Goal: Task Accomplishment & Management: Manage account settings

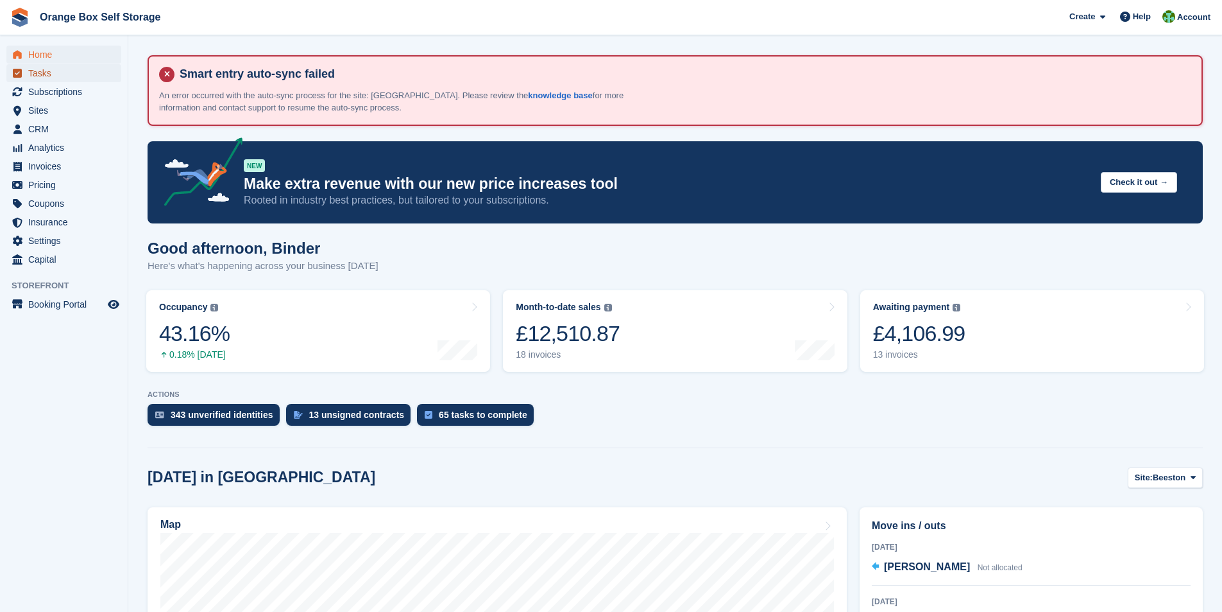
click at [30, 73] on span "Tasks" at bounding box center [66, 73] width 77 height 18
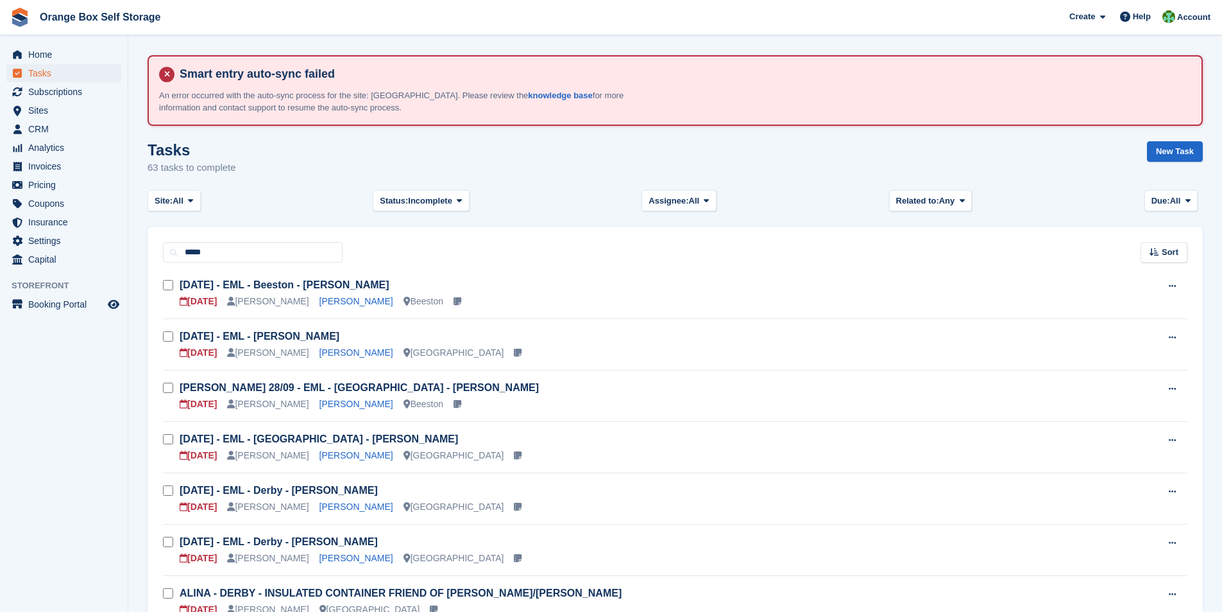
type input "*****"
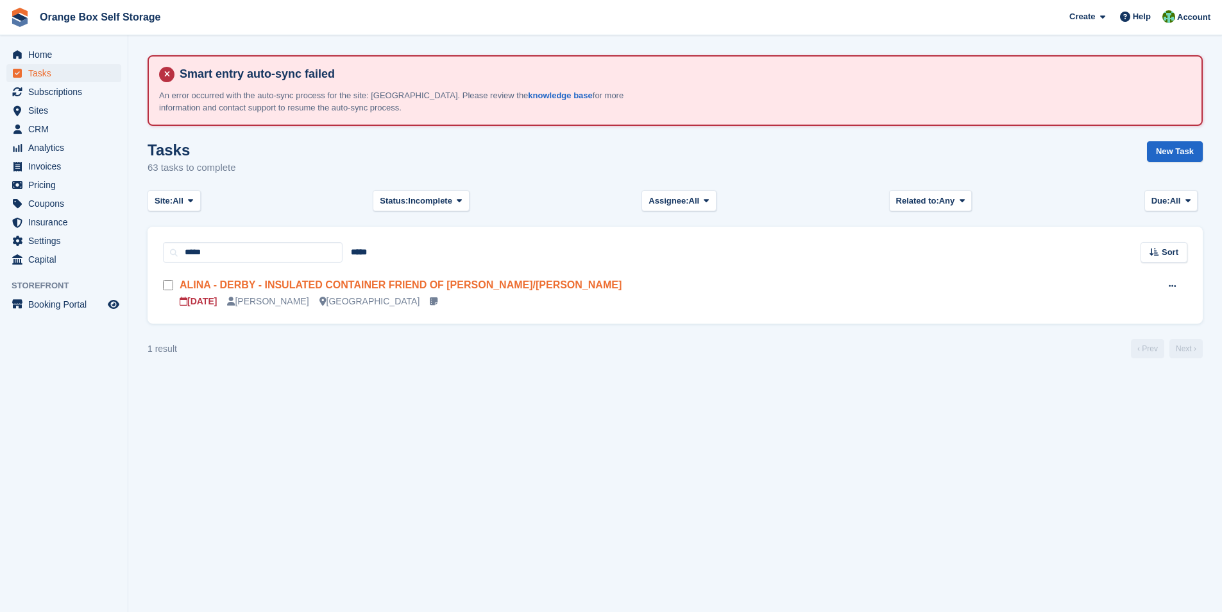
click at [259, 288] on link "ALINA - DERBY - INSULATED CONTAINER FRIEND OF SIMON/DIANE" at bounding box center [401, 284] width 442 height 11
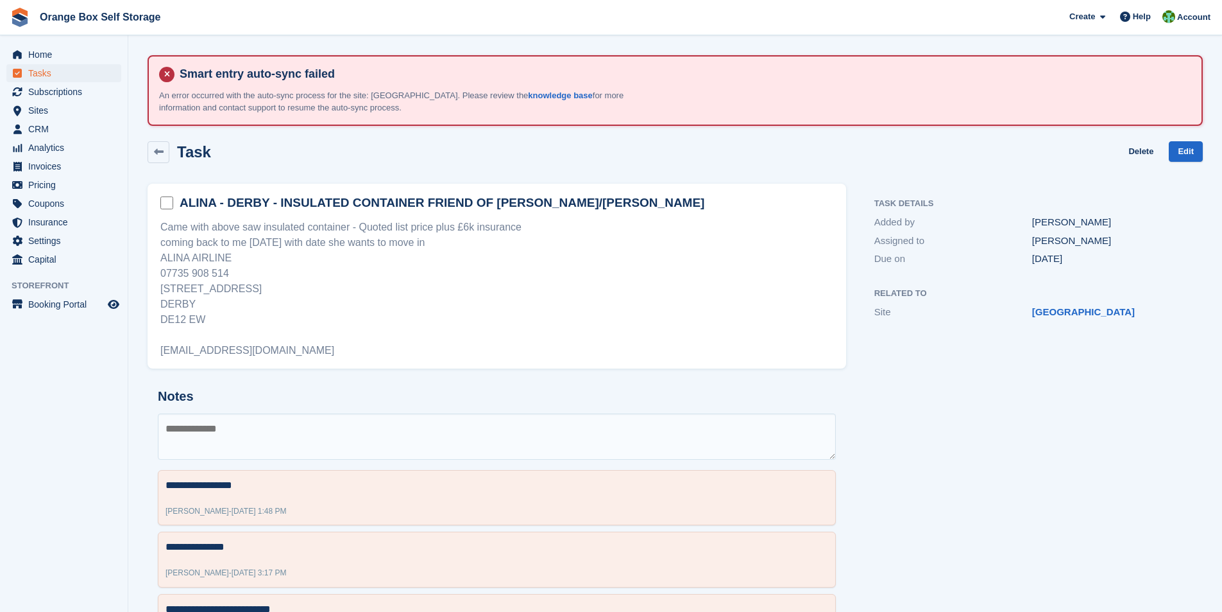
click at [268, 423] on textarea at bounding box center [497, 436] width 678 height 46
type textarea "**********"
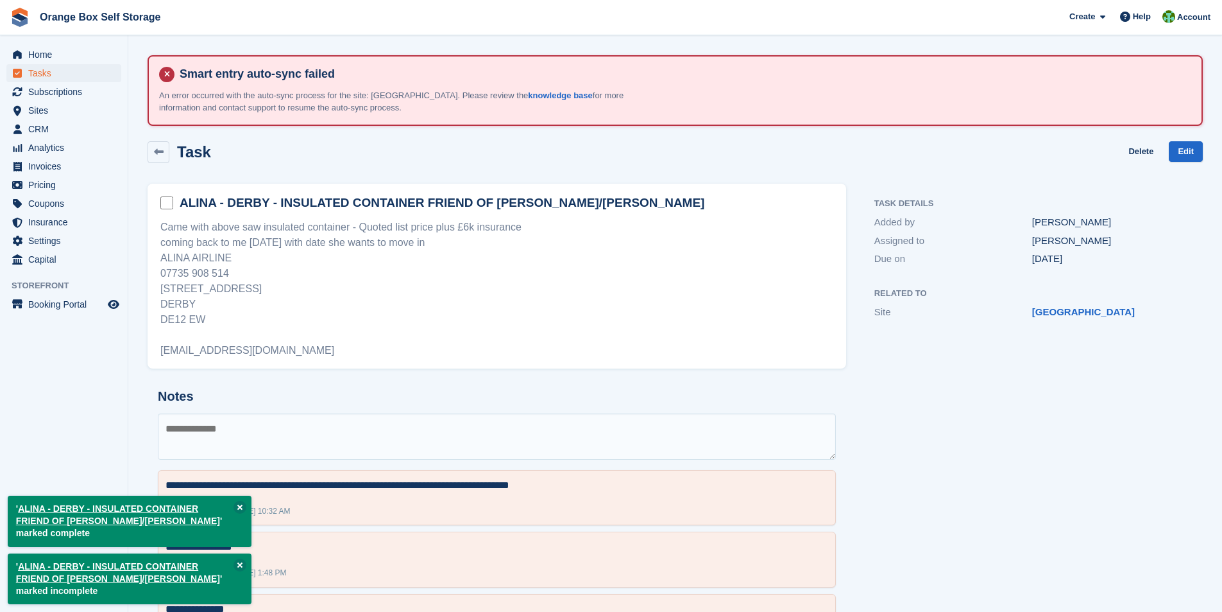
click at [631, 325] on div "Came with above saw insulated container - Quoted list price plus £6k insurance …" at bounding box center [496, 288] width 673 height 139
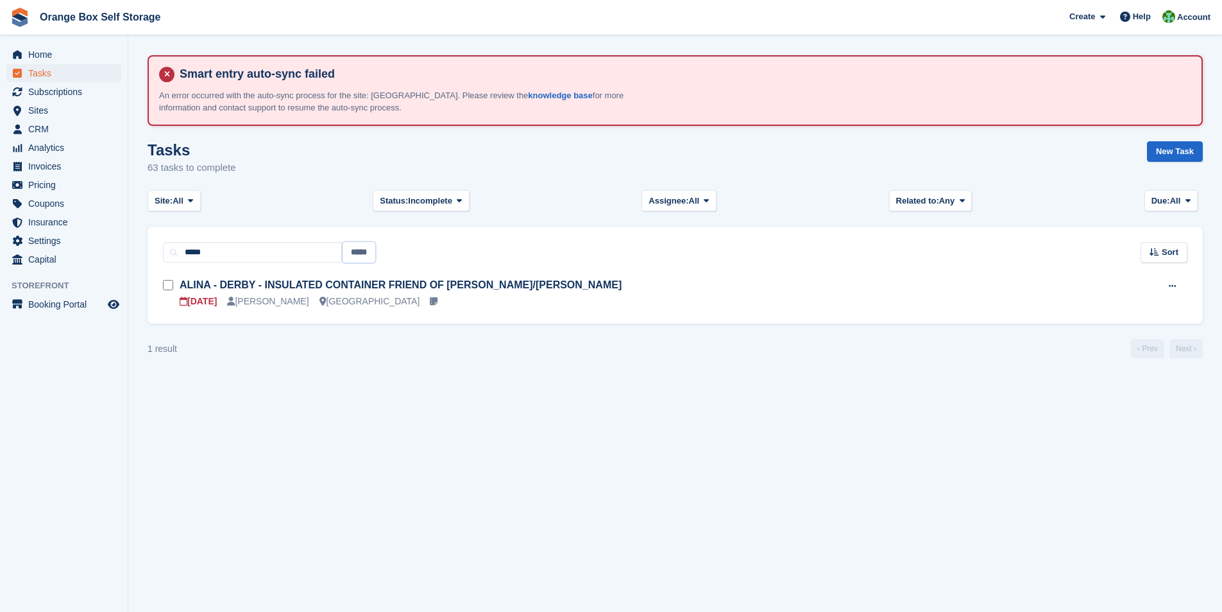
click at [357, 253] on input "*****" at bounding box center [359, 252] width 33 height 21
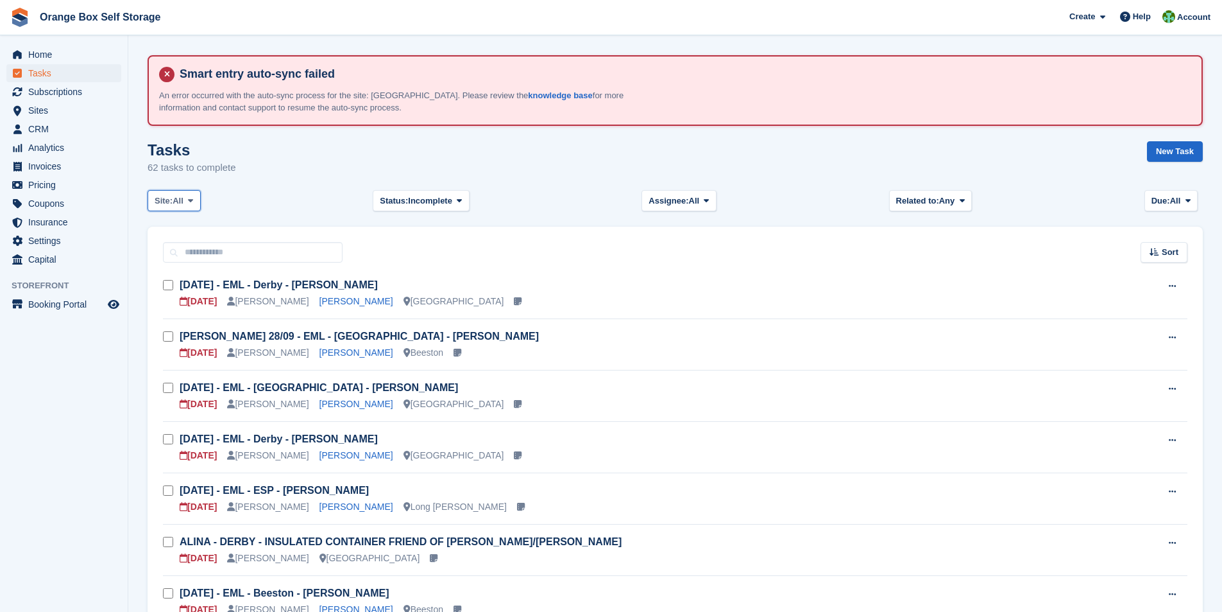
click at [201, 203] on button "Site: All" at bounding box center [174, 200] width 53 height 21
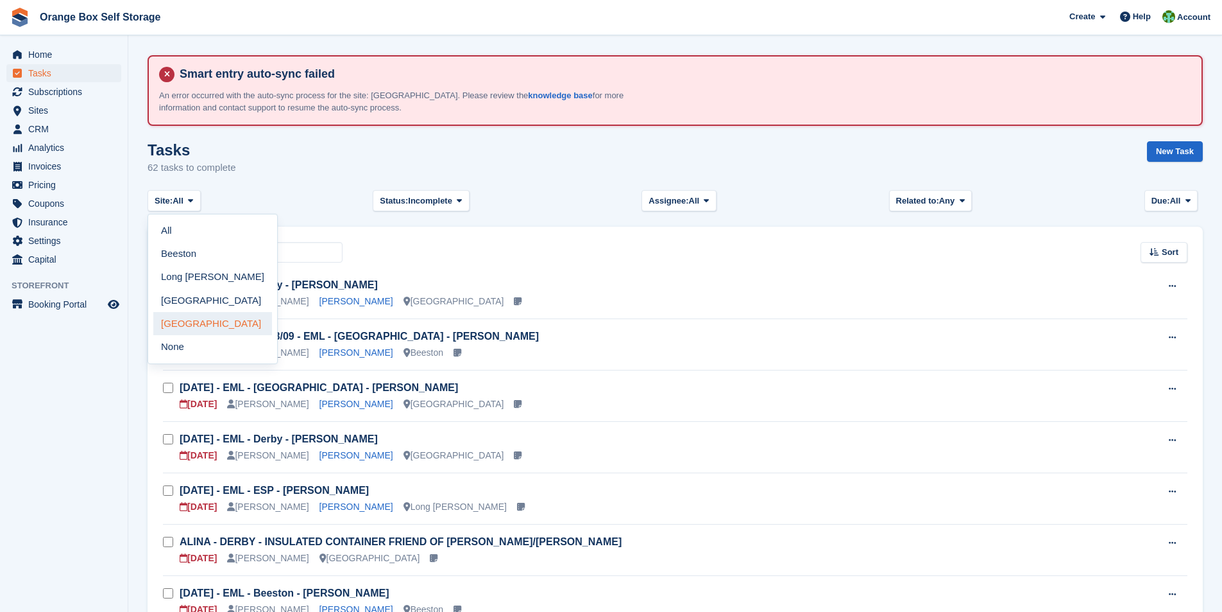
click at [210, 326] on link "[GEOGRAPHIC_DATA]" at bounding box center [212, 323] width 119 height 23
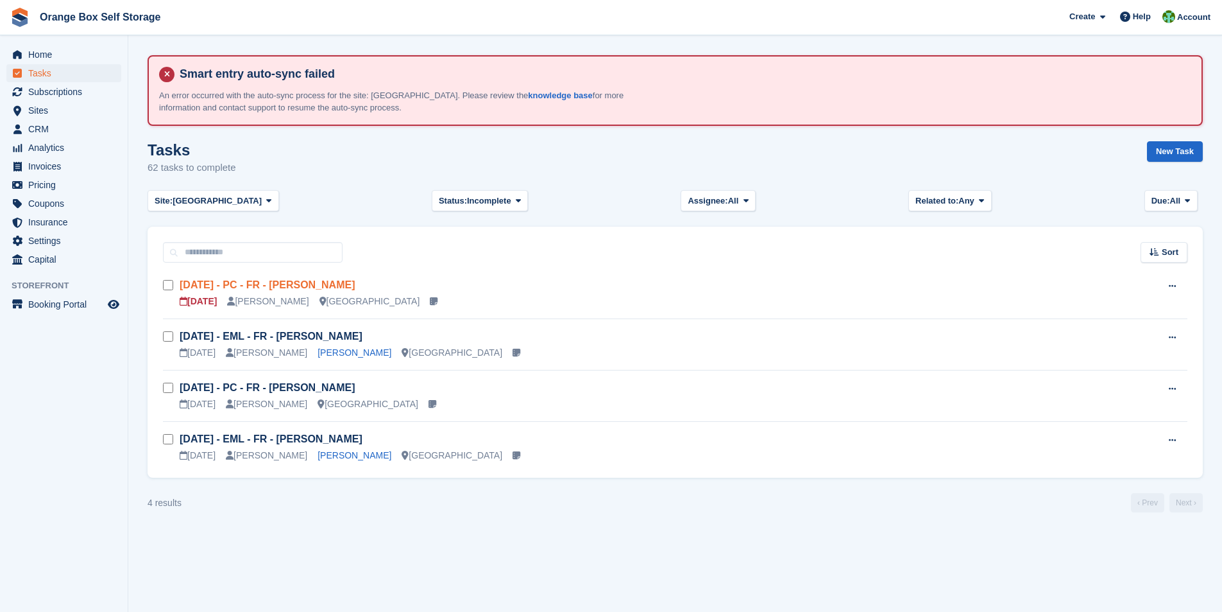
click at [268, 284] on link "Wed 01/10 - PC - FR - Anthony" at bounding box center [267, 284] width 175 height 11
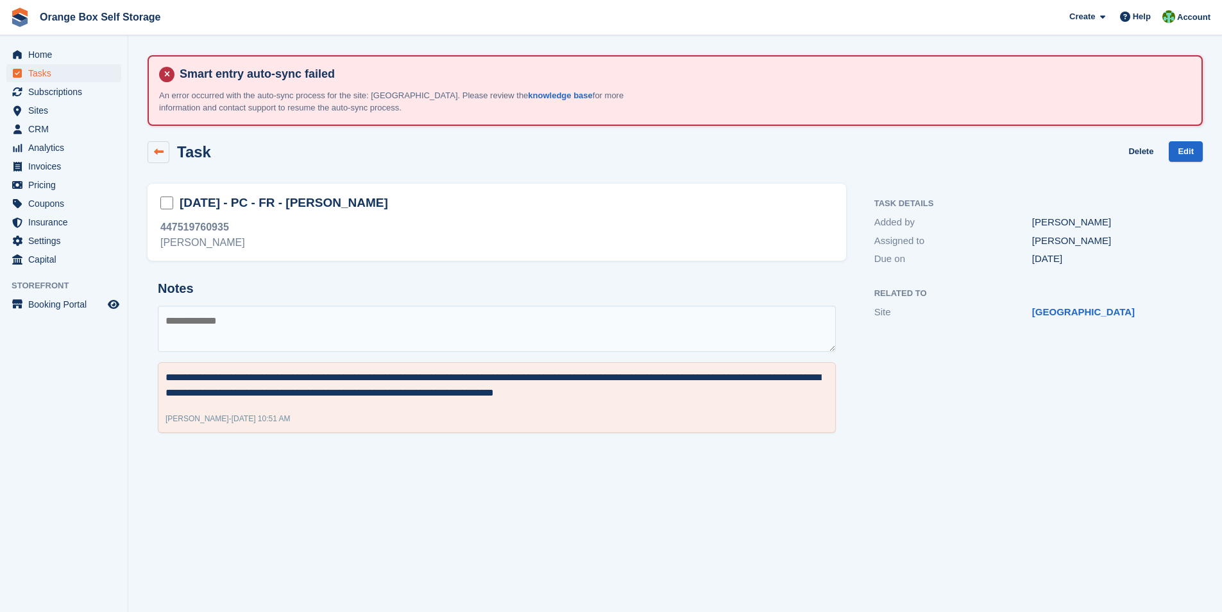
click at [164, 151] on link at bounding box center [159, 152] width 22 height 22
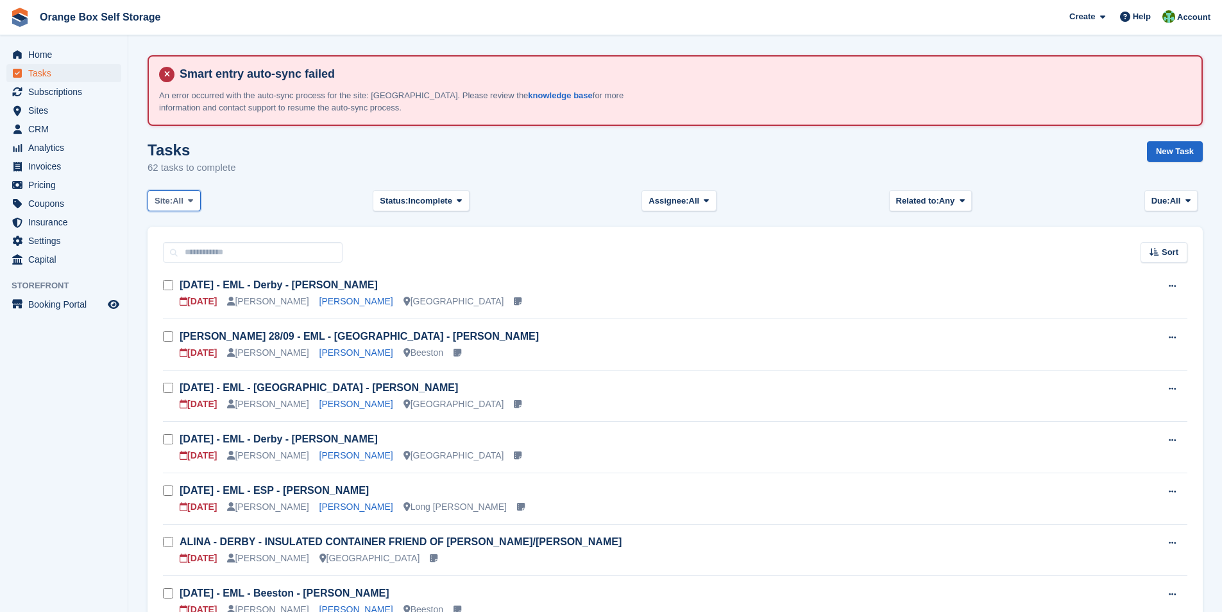
click at [193, 202] on icon at bounding box center [190, 200] width 5 height 8
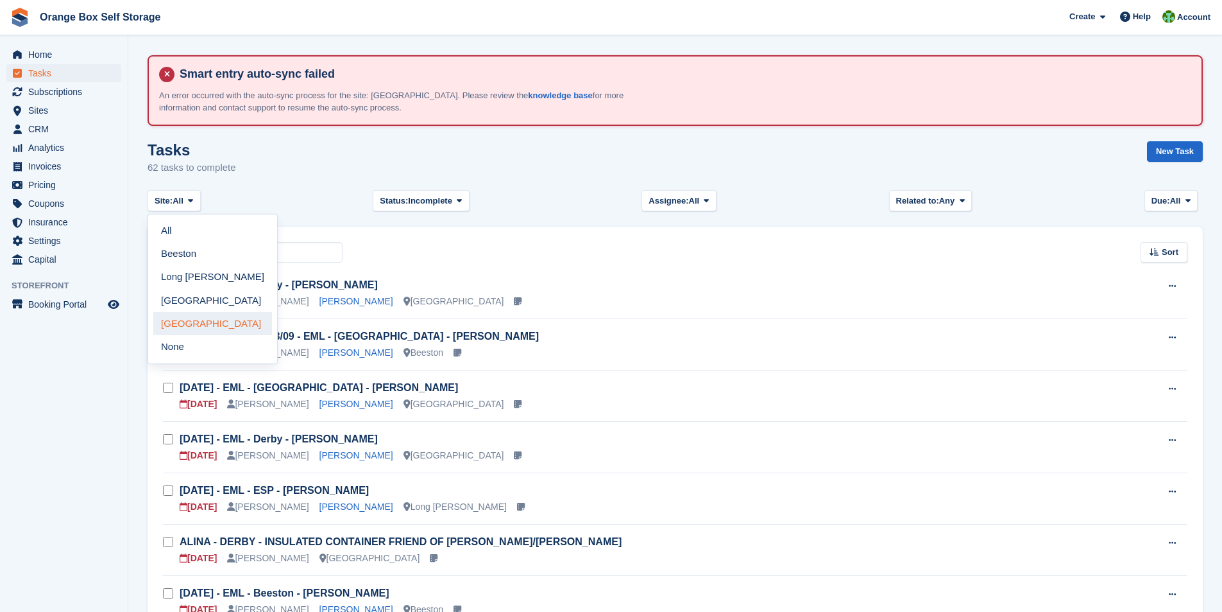
click at [205, 326] on link "[GEOGRAPHIC_DATA]" at bounding box center [212, 323] width 119 height 23
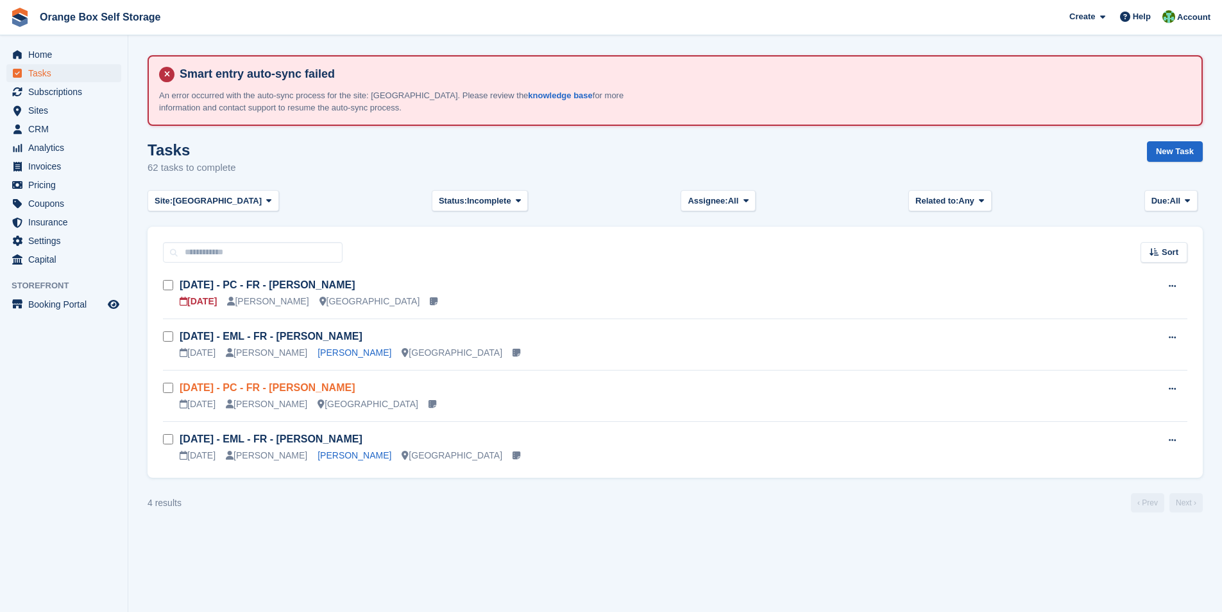
click at [260, 387] on link "Tue 30/09 - PC - FR - Andy Baker" at bounding box center [267, 387] width 175 height 11
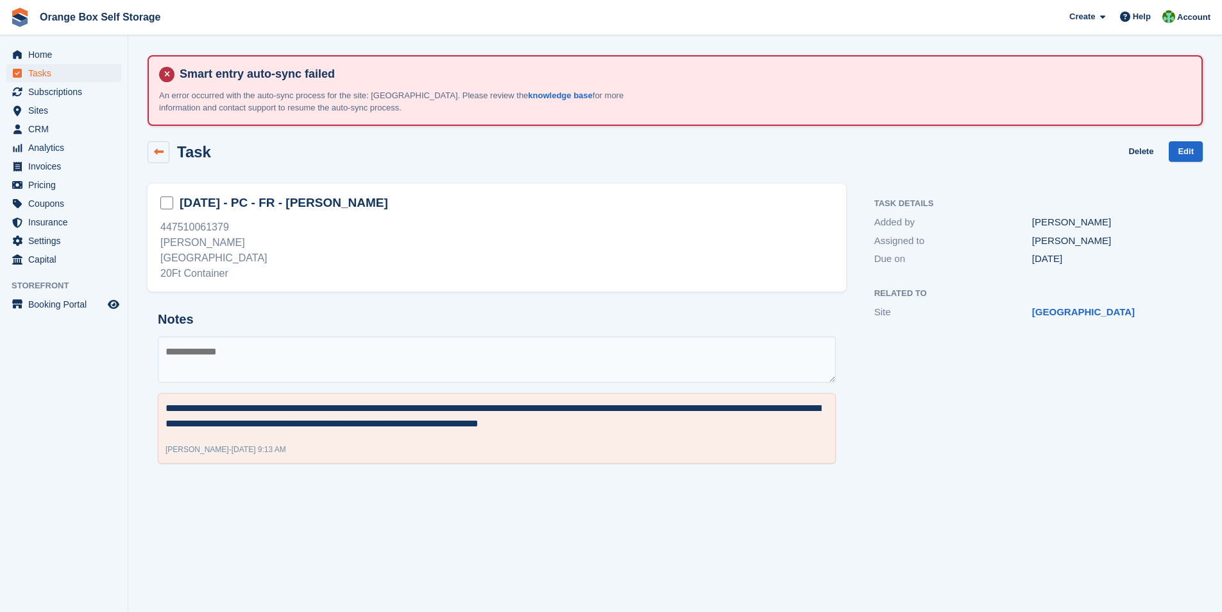
click at [159, 151] on icon at bounding box center [159, 152] width 10 height 10
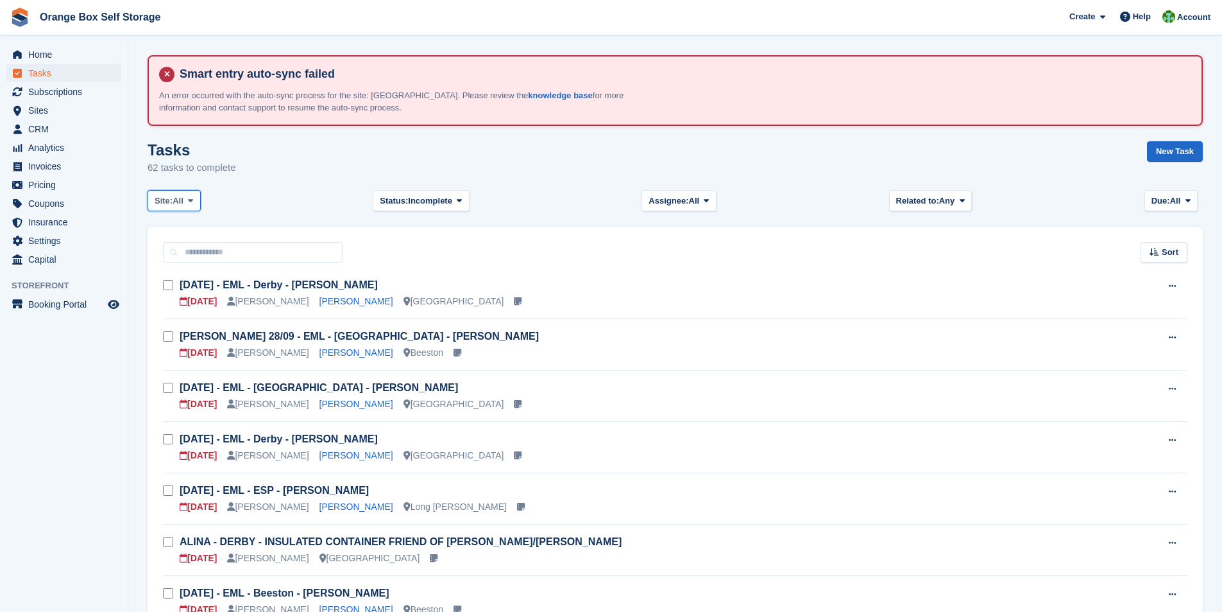
click at [197, 194] on button "Site: All" at bounding box center [174, 200] width 53 height 21
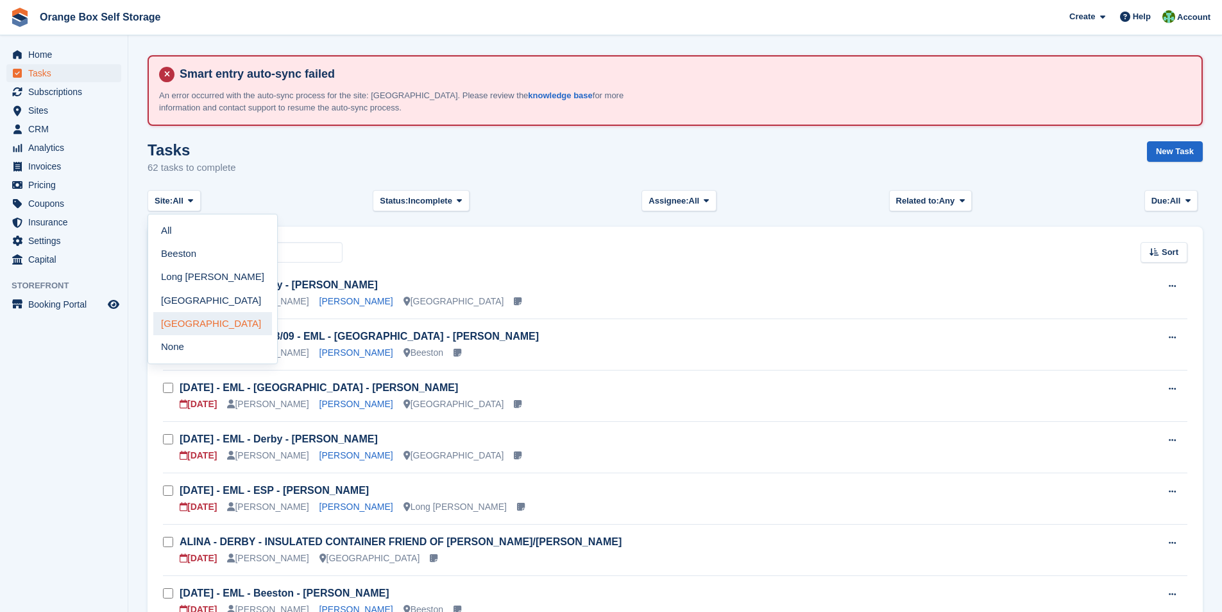
click at [210, 327] on link "[GEOGRAPHIC_DATA]" at bounding box center [212, 323] width 119 height 23
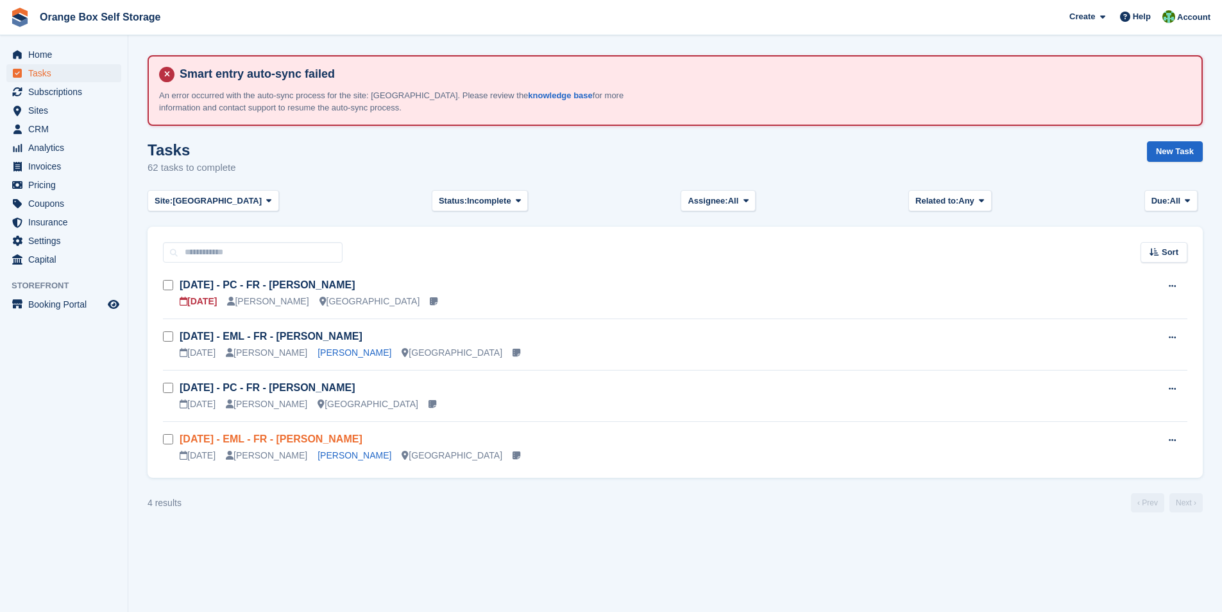
click at [287, 440] on link "Tue 16/09 - EML - FR - Gary Cundy" at bounding box center [271, 438] width 183 height 11
click at [286, 391] on link "Tue 30/09 - PC - FR - Andy Baker" at bounding box center [267, 387] width 175 height 11
click at [243, 338] on link "Mon 29/09 - EML - FR - Cyrus Hays" at bounding box center [271, 335] width 183 height 11
click at [262, 287] on link "Wed 01/10 - PC - FR - Anthony" at bounding box center [267, 284] width 175 height 11
click at [516, 203] on icon at bounding box center [518, 200] width 5 height 8
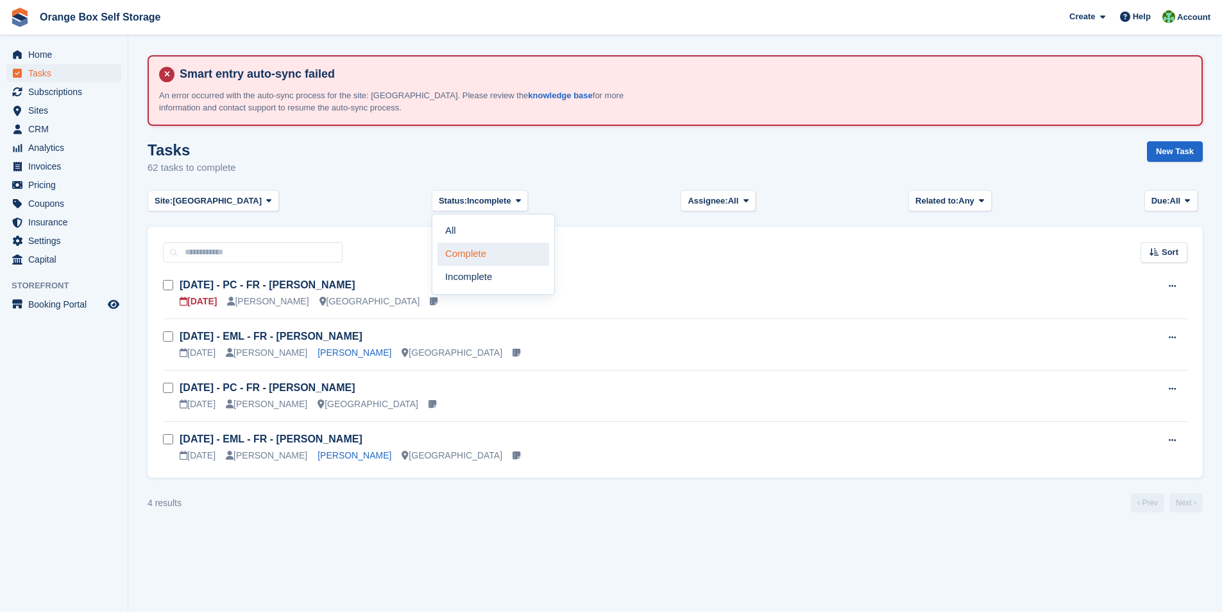
click at [455, 255] on link "Complete" at bounding box center [494, 254] width 112 height 23
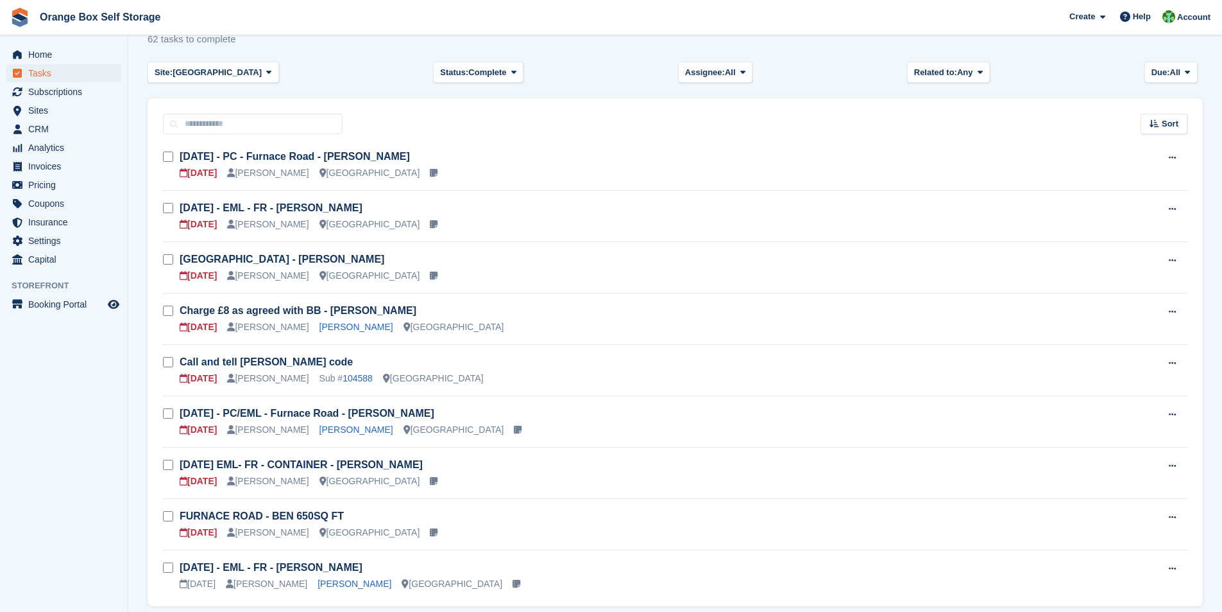
scroll to position [176, 0]
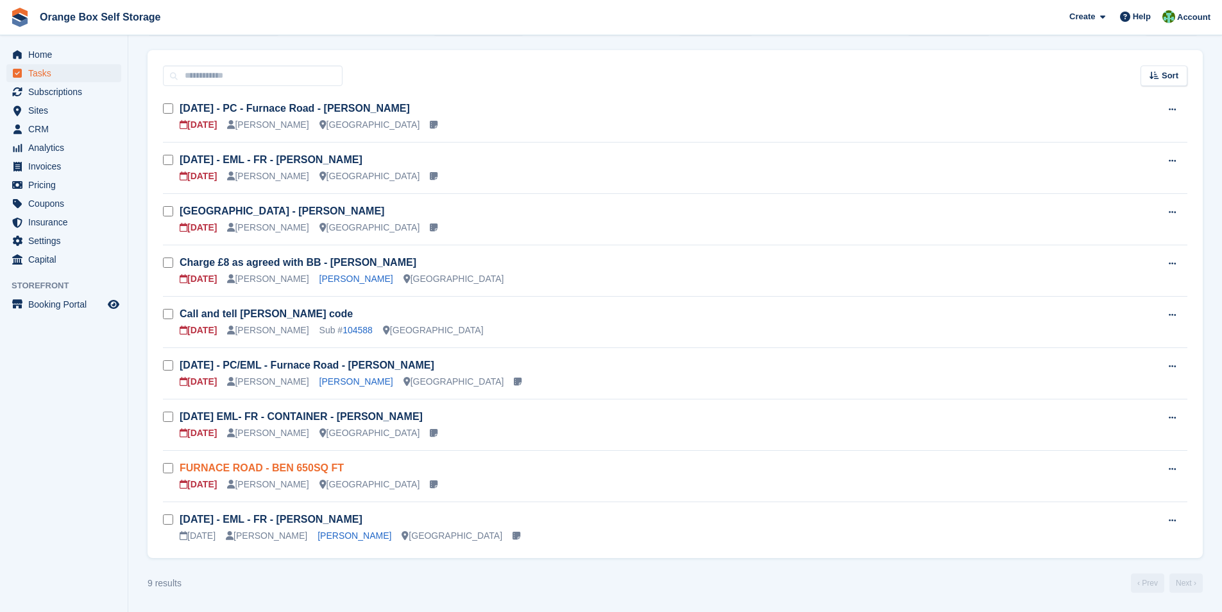
click at [266, 468] on link "FURNACE ROAD - BEN 650SQ FT" at bounding box center [262, 467] width 164 height 11
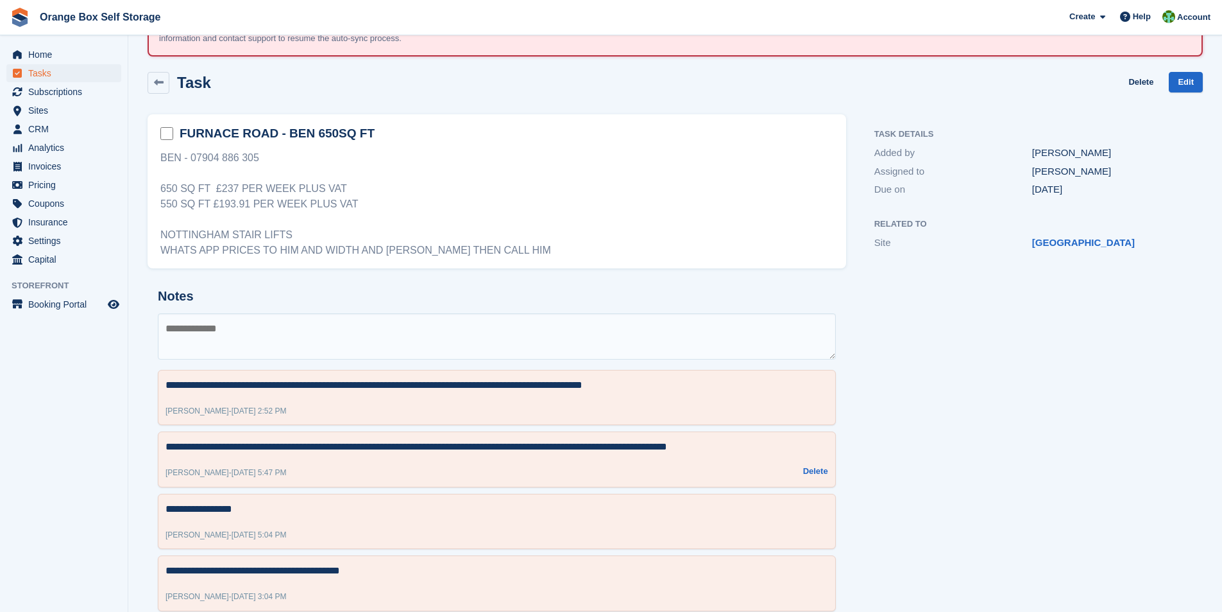
scroll to position [47, 0]
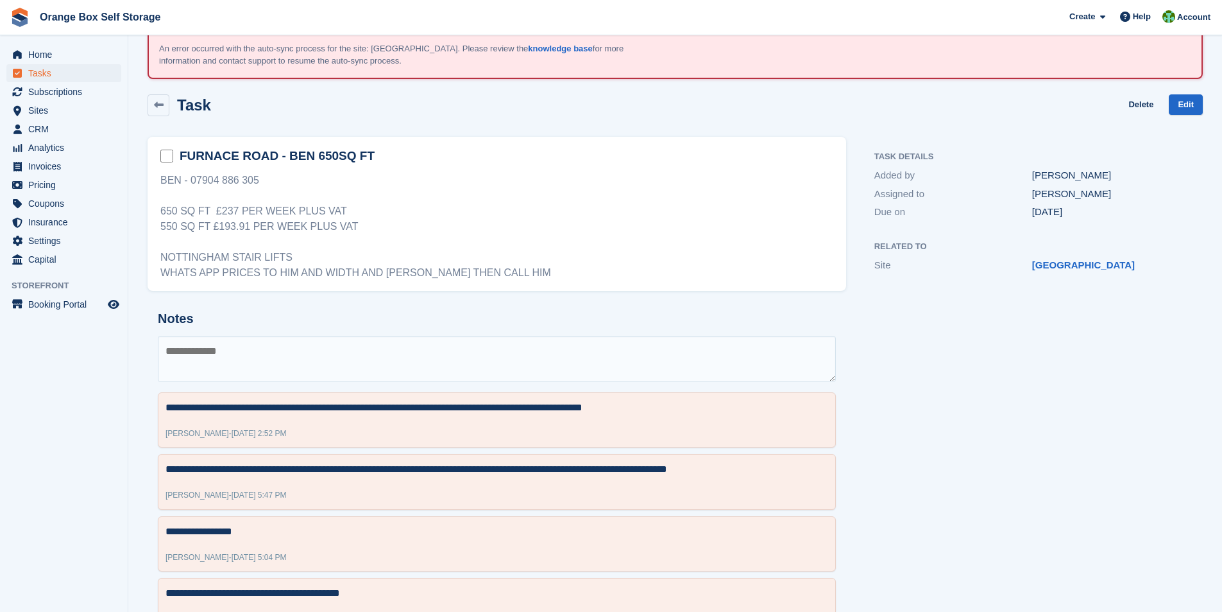
click at [235, 347] on textarea at bounding box center [497, 359] width 678 height 46
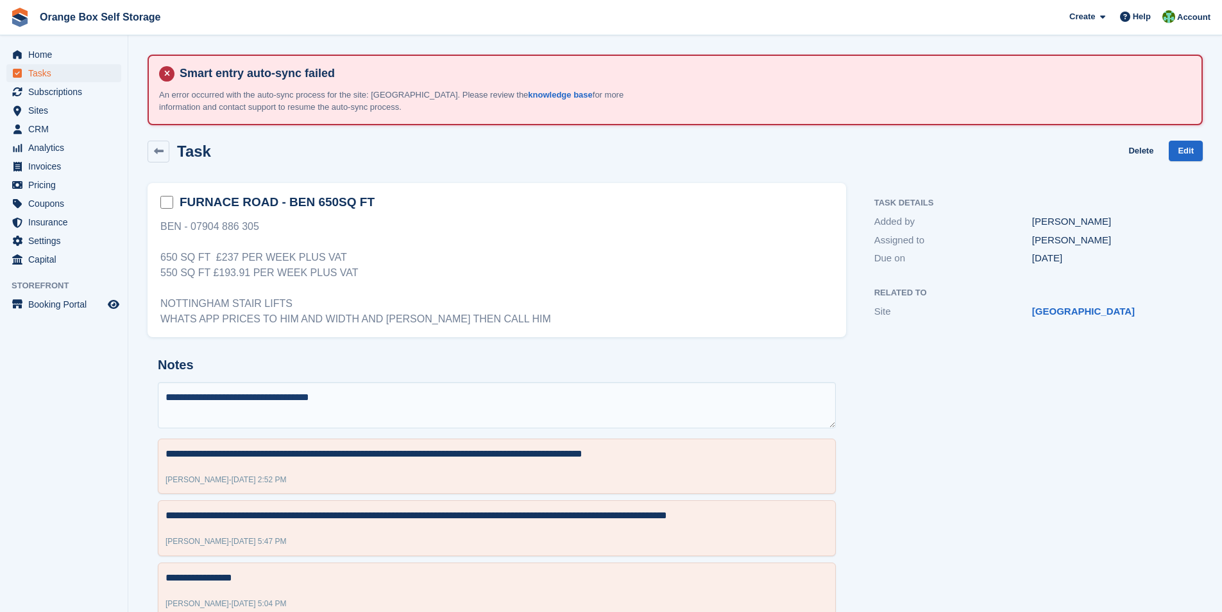
scroll to position [0, 0]
click at [354, 404] on textarea "**********" at bounding box center [497, 405] width 678 height 46
type textarea "**********"
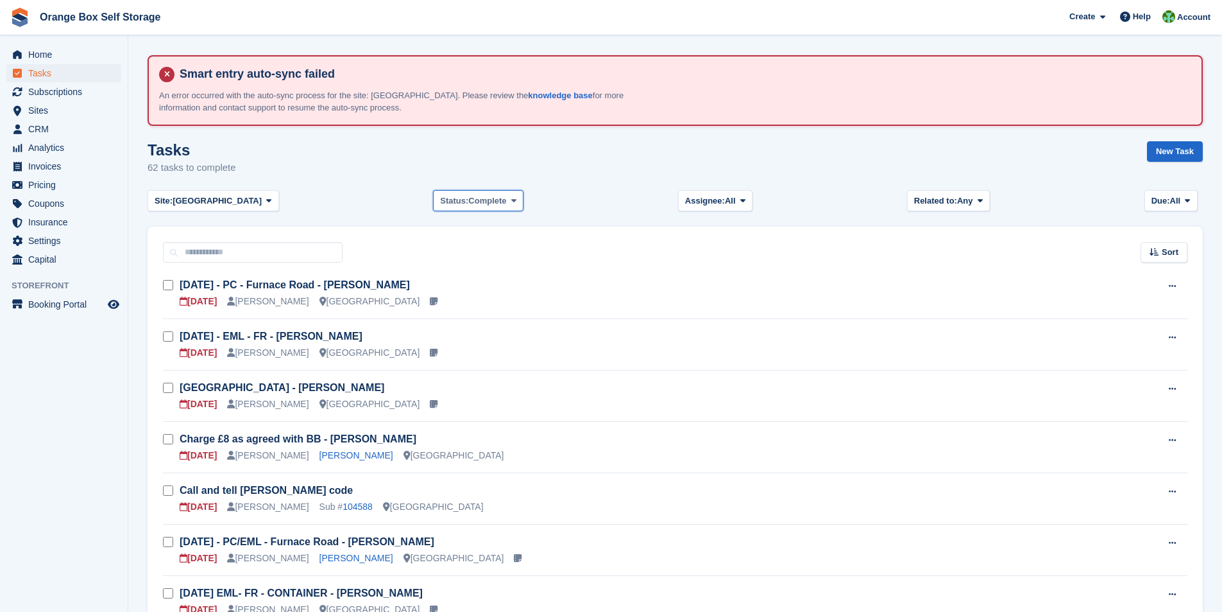
click at [509, 201] on span at bounding box center [514, 200] width 10 height 10
click at [449, 273] on link "Incomplete" at bounding box center [495, 277] width 112 height 23
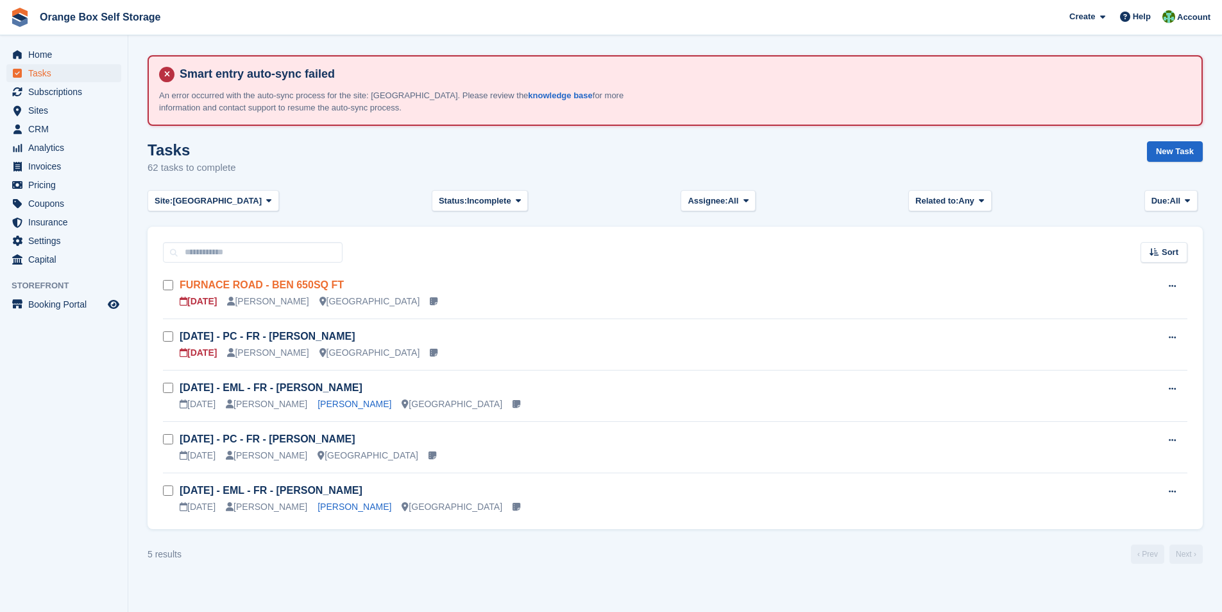
click at [270, 286] on link "FURNACE ROAD - BEN 650SQ FT" at bounding box center [262, 284] width 164 height 11
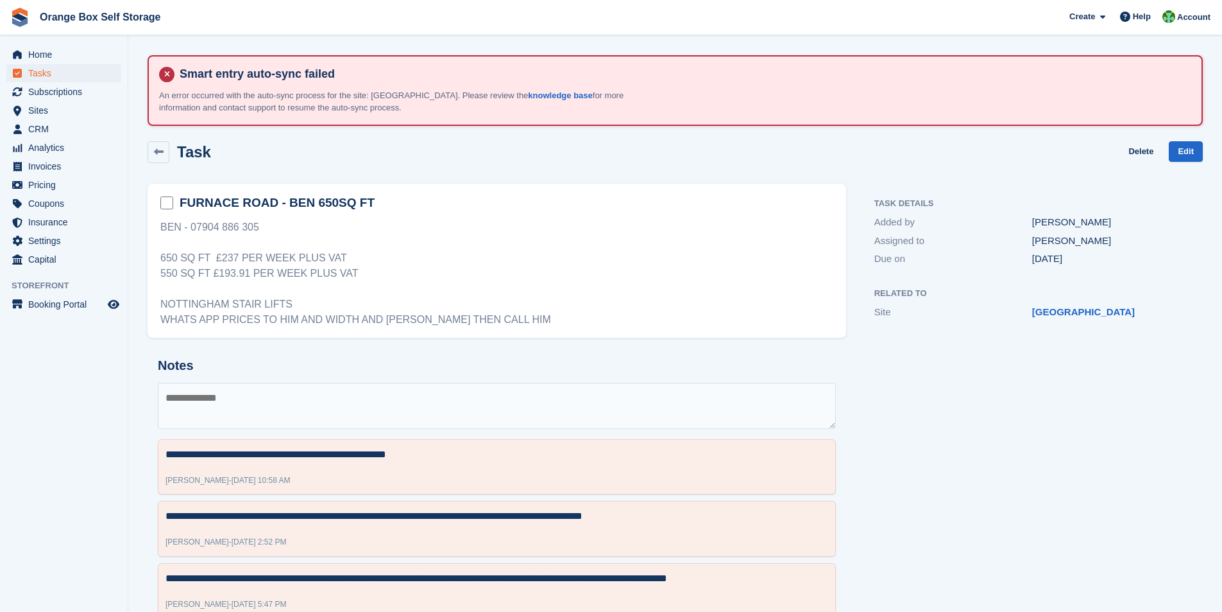
click at [293, 407] on textarea at bounding box center [497, 405] width 678 height 46
type textarea "*"
type textarea "**********"
click at [1191, 151] on link "Edit" at bounding box center [1186, 151] width 34 height 21
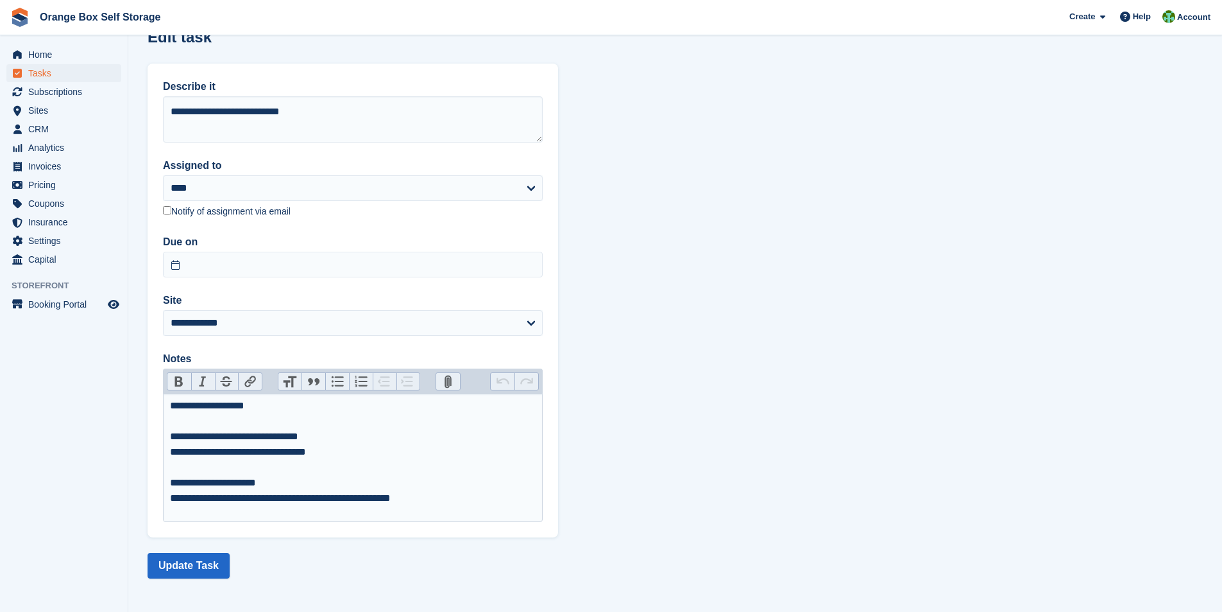
scroll to position [114, 0]
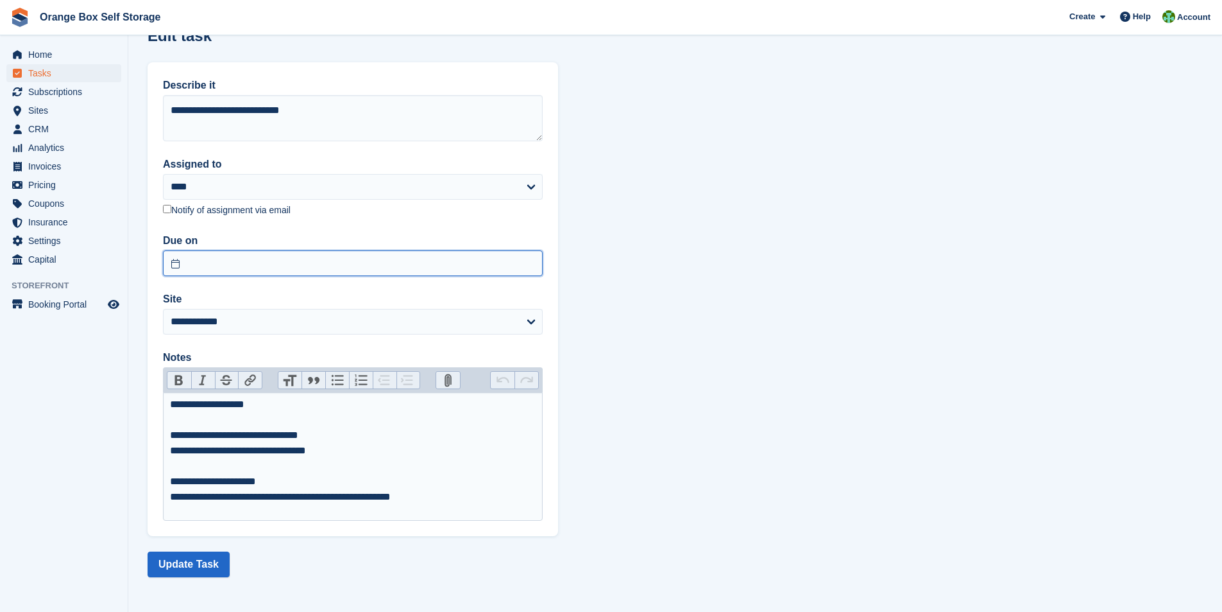
click at [190, 266] on input "text" at bounding box center [353, 263] width 380 height 26
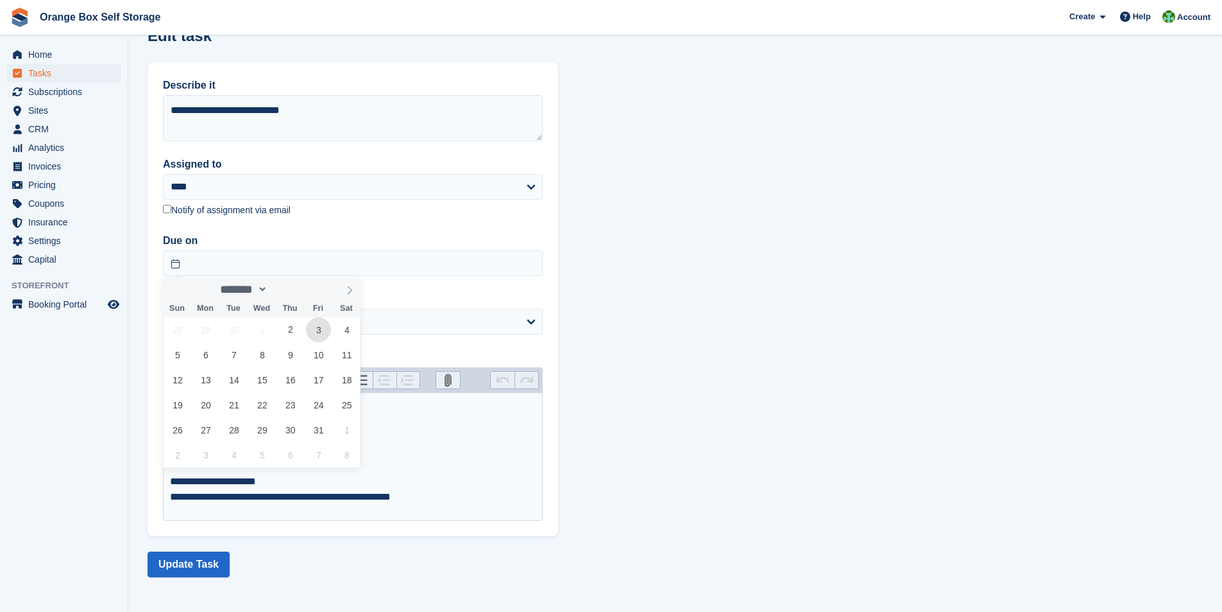
click at [319, 333] on span "3" at bounding box center [318, 329] width 25 height 25
type input "**********"
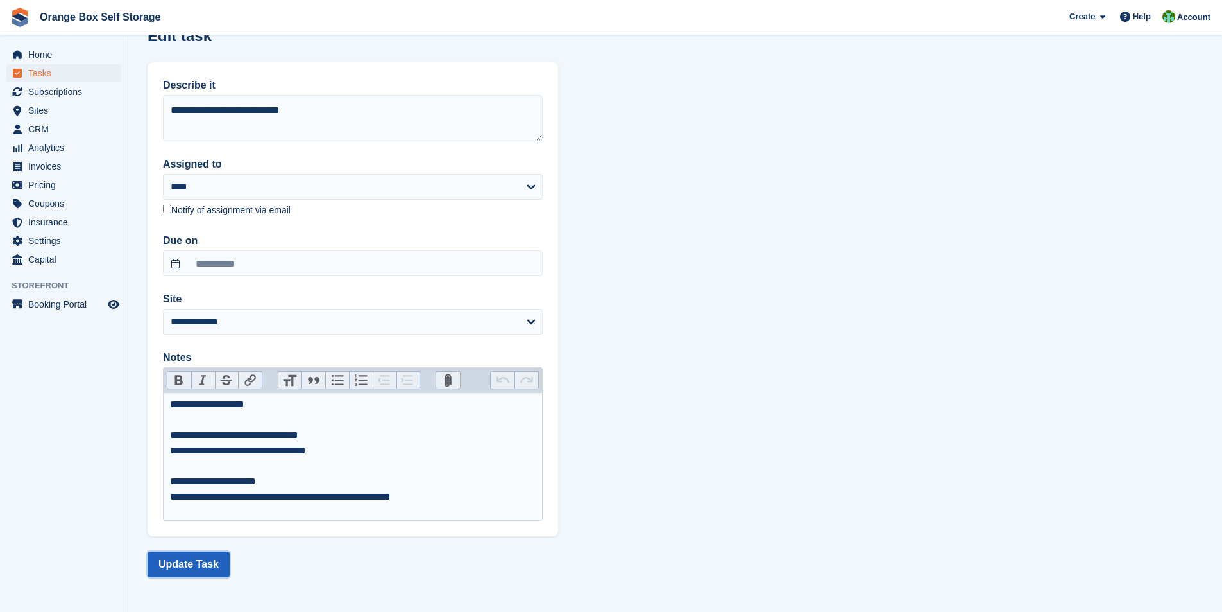
click at [189, 563] on button "Update Task" at bounding box center [189, 564] width 82 height 26
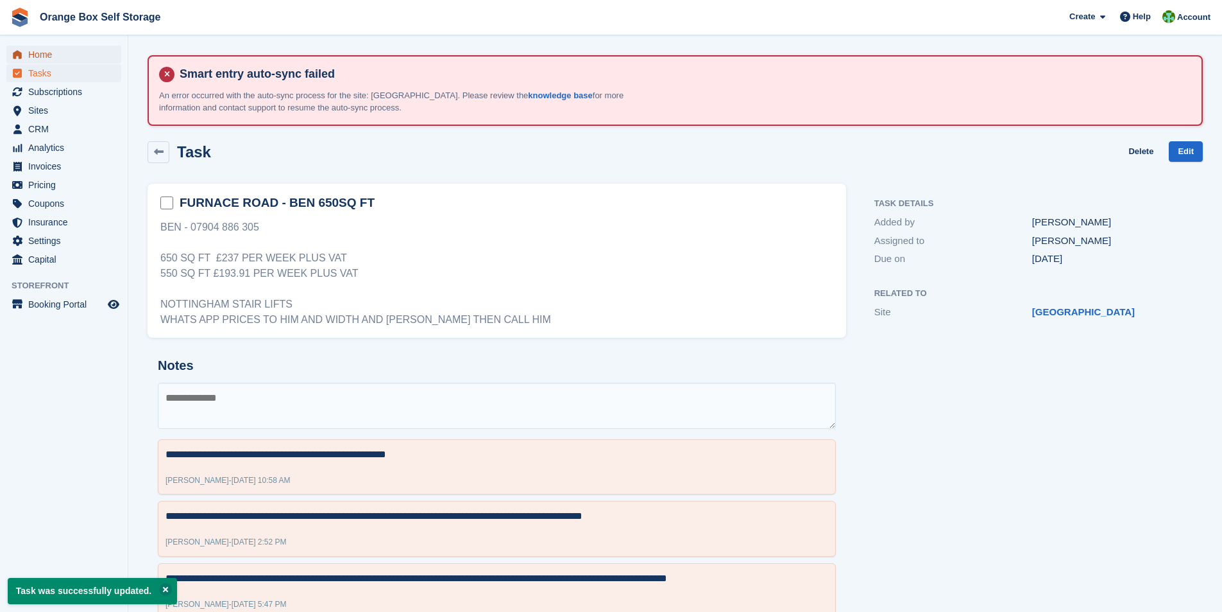
click at [37, 56] on span "Home" at bounding box center [66, 55] width 77 height 18
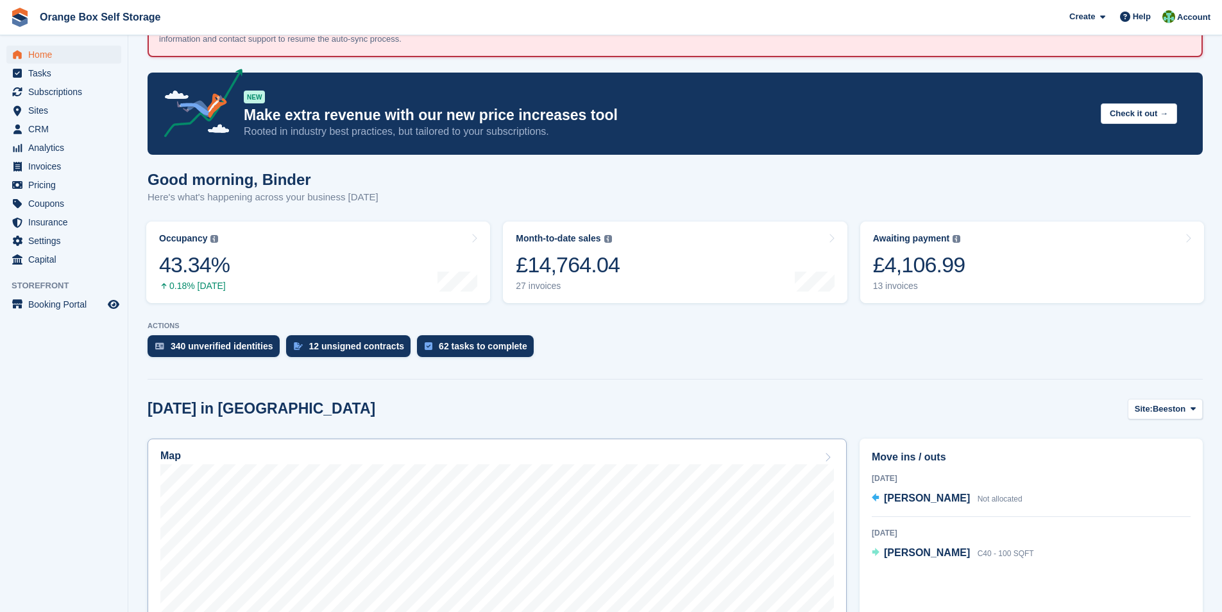
scroll to position [193, 0]
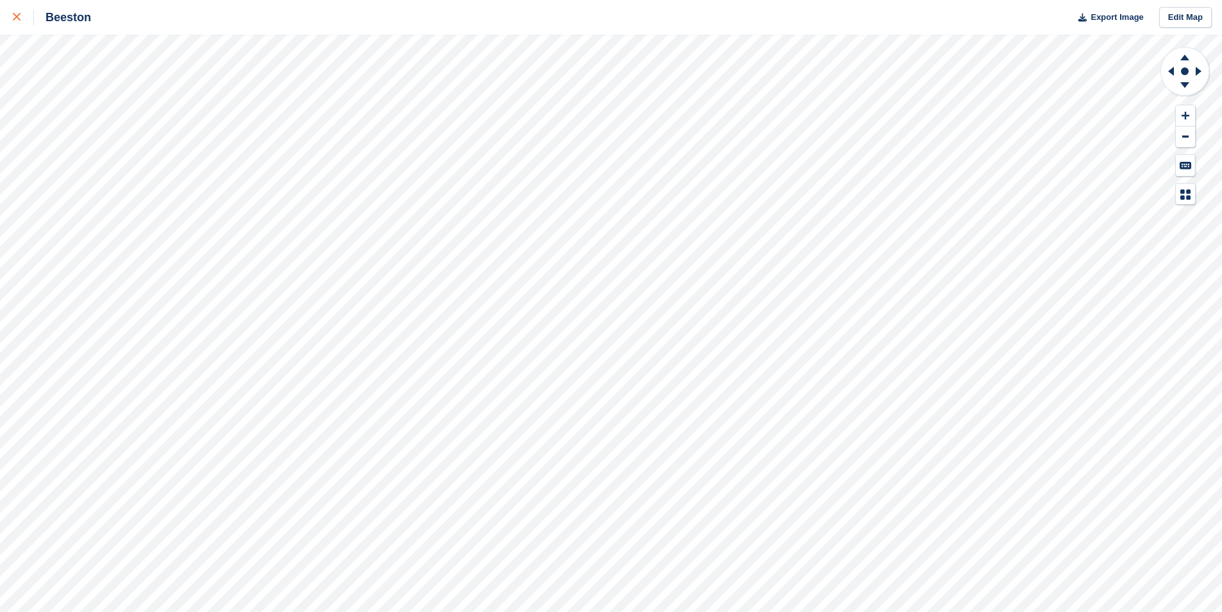
click at [14, 17] on icon at bounding box center [17, 17] width 8 height 8
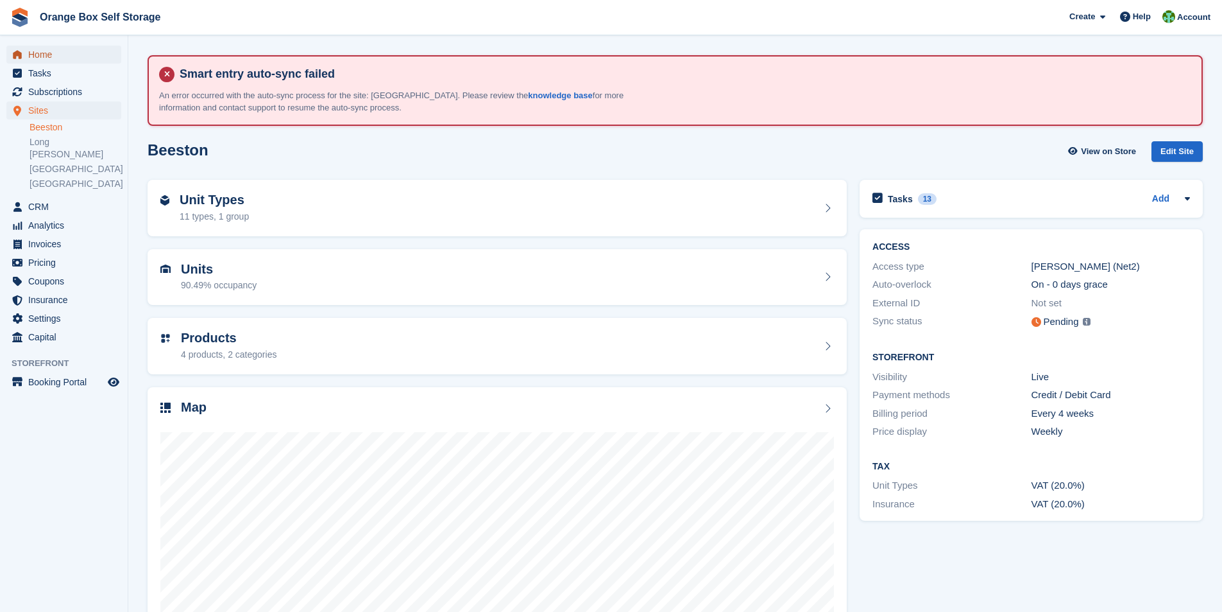
click at [32, 54] on span "Home" at bounding box center [66, 55] width 77 height 18
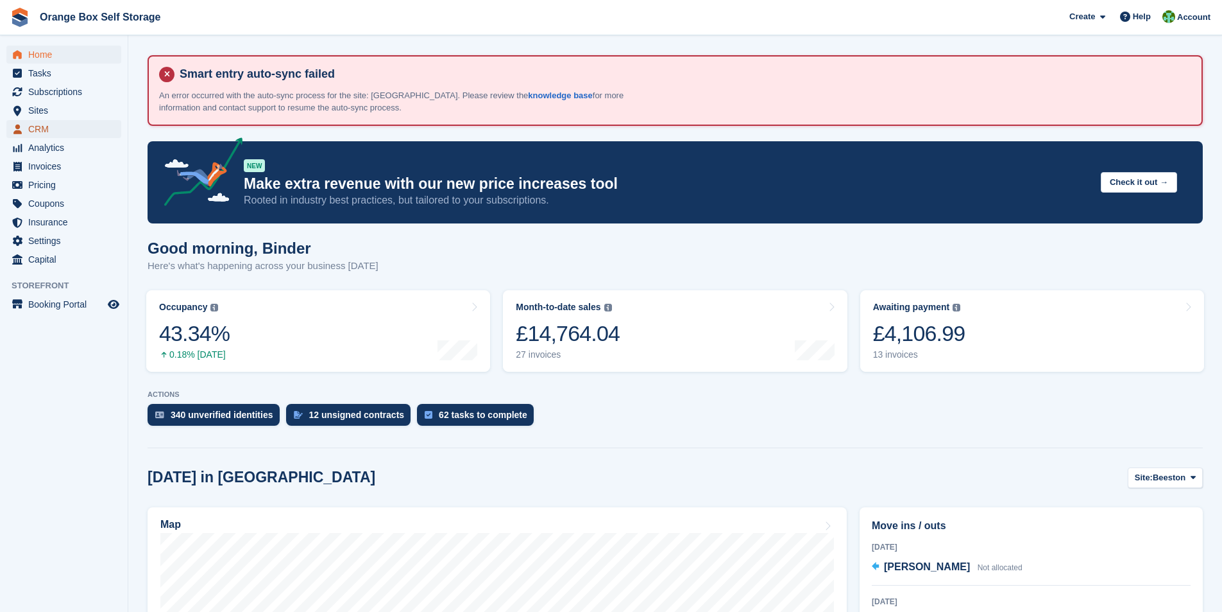
click at [46, 130] on span "CRM" at bounding box center [66, 129] width 77 height 18
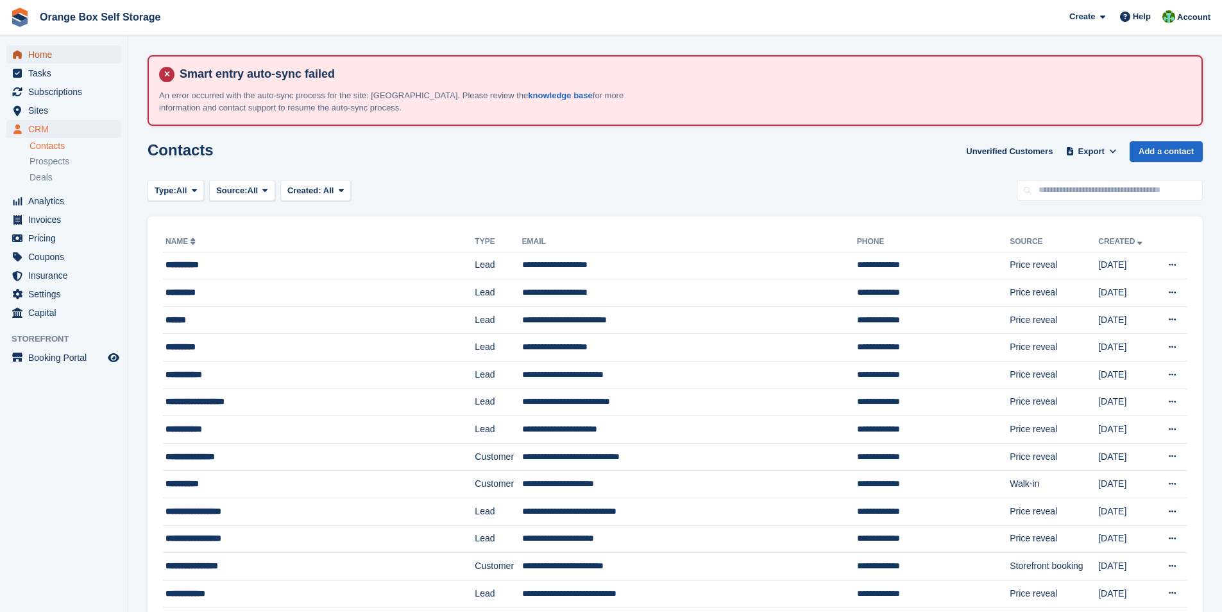
click at [39, 56] on span "Home" at bounding box center [66, 55] width 77 height 18
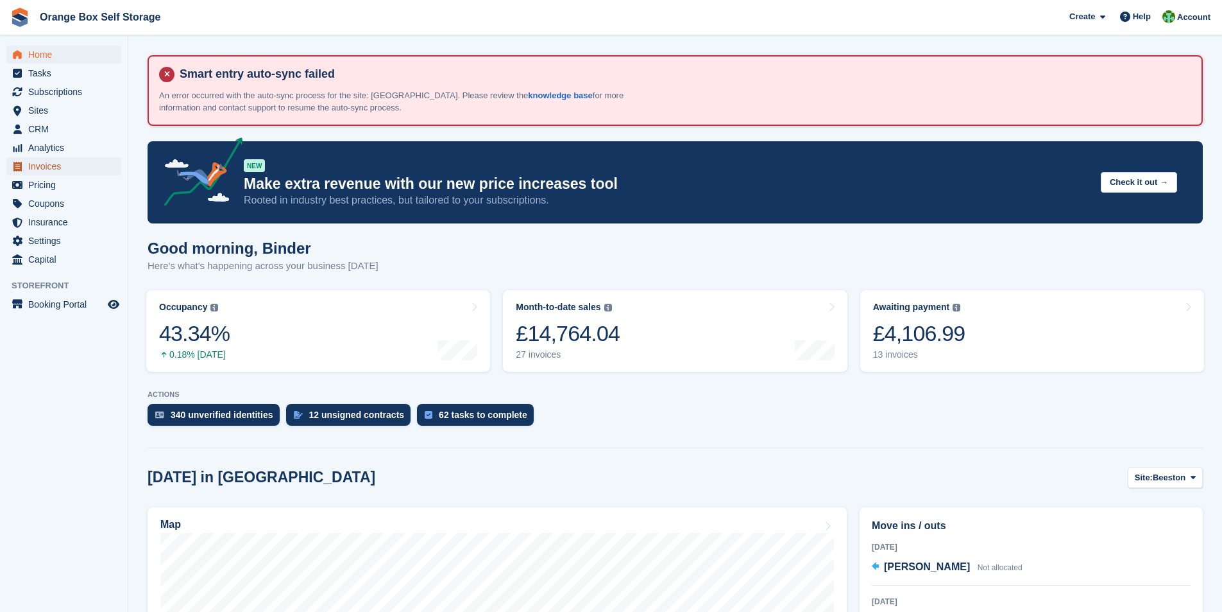
click at [51, 171] on span "Invoices" at bounding box center [66, 166] width 77 height 18
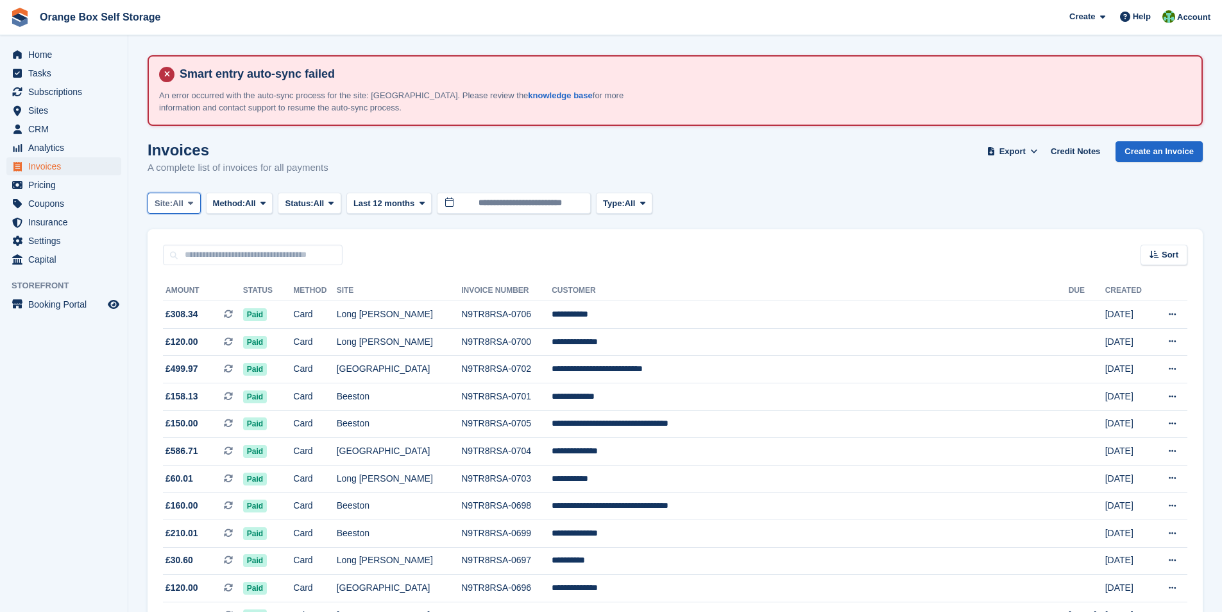
click at [191, 202] on icon at bounding box center [190, 203] width 5 height 8
click at [188, 254] on link "Beeston" at bounding box center [212, 256] width 119 height 23
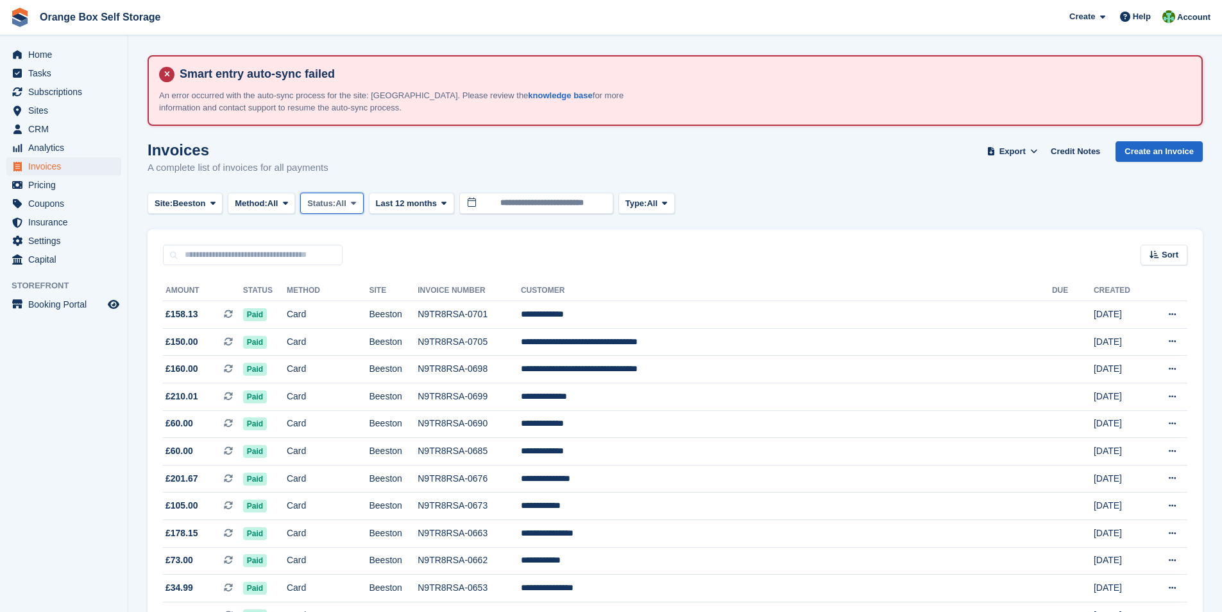
click at [330, 203] on span "Status:" at bounding box center [321, 203] width 28 height 13
click at [338, 306] on link "Open" at bounding box center [362, 302] width 112 height 23
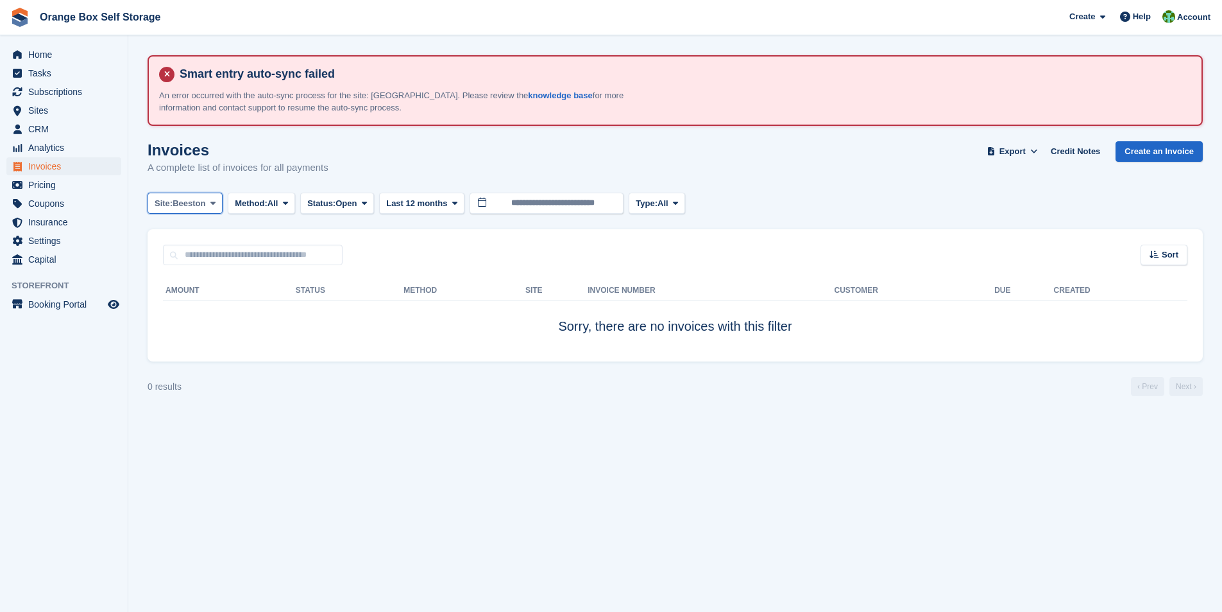
click at [216, 207] on span at bounding box center [213, 203] width 10 height 10
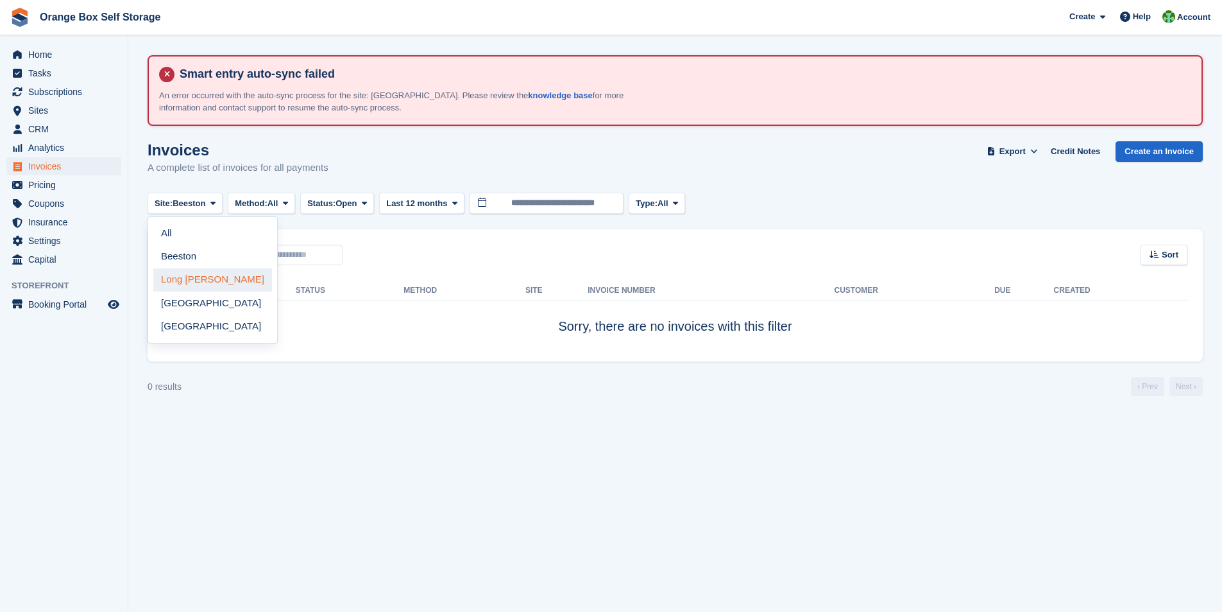
click at [198, 278] on link "Long [PERSON_NAME]" at bounding box center [212, 279] width 119 height 23
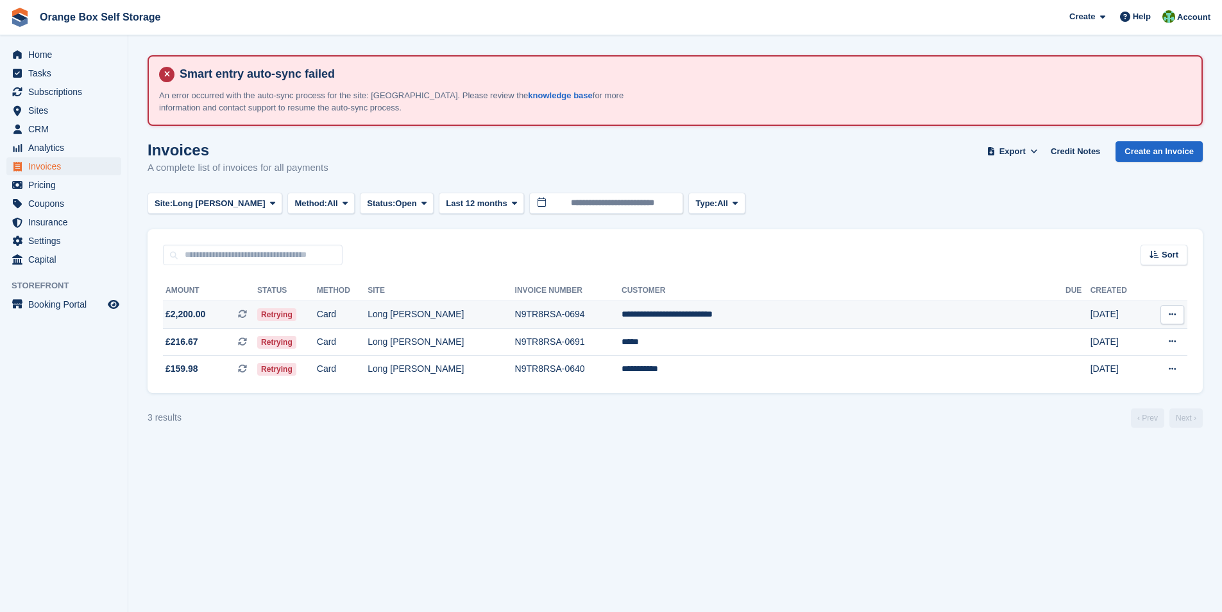
click at [621, 316] on td "N9TR8RSA-0694" at bounding box center [568, 315] width 107 height 28
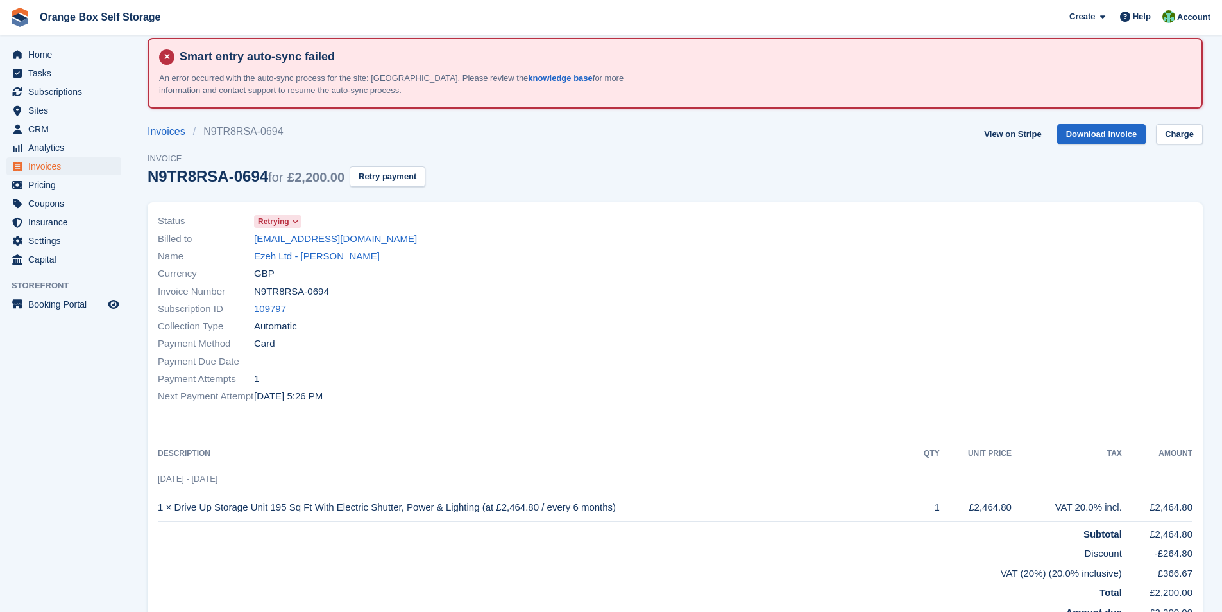
scroll to position [4, 0]
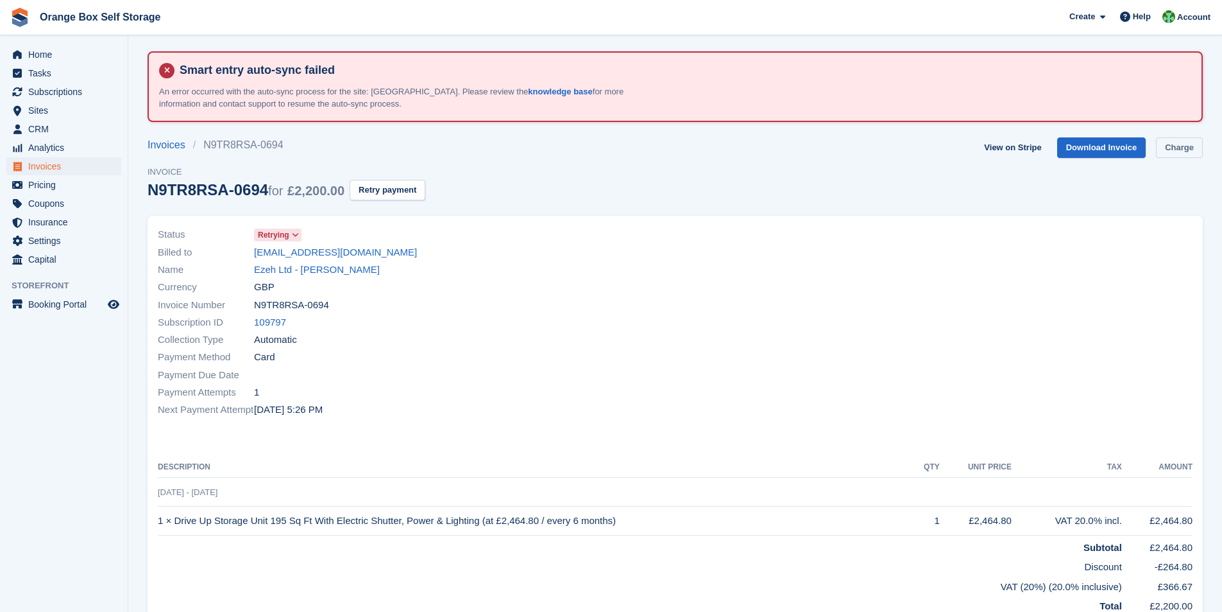
click at [1183, 151] on link "Charge" at bounding box center [1179, 147] width 47 height 21
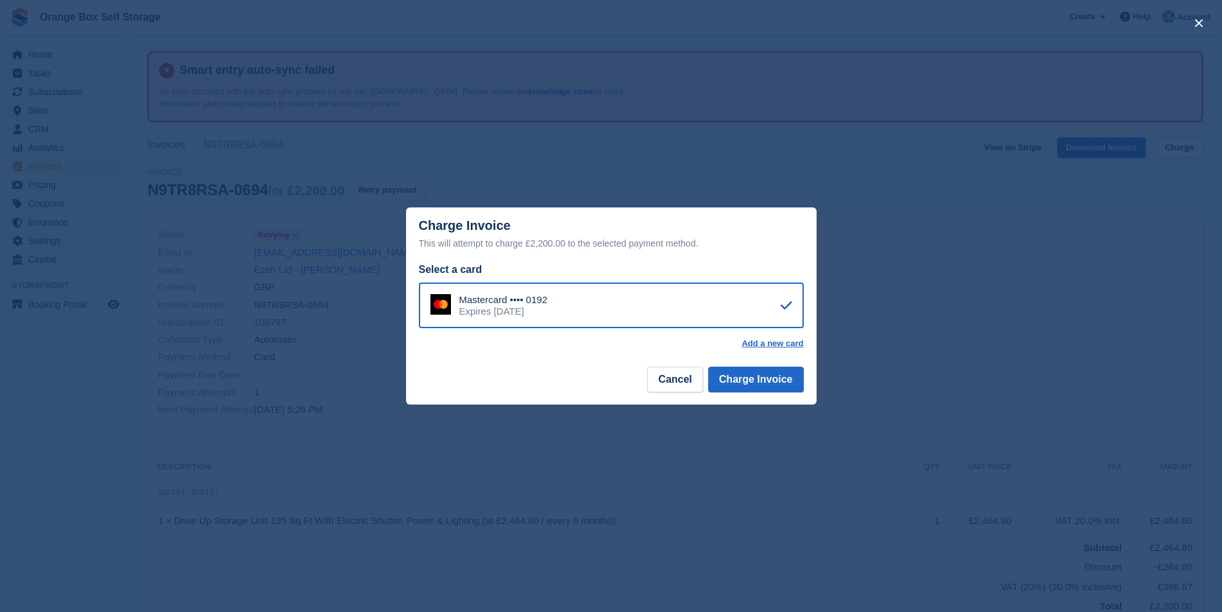
click at [386, 30] on div "close" at bounding box center [611, 306] width 1222 height 612
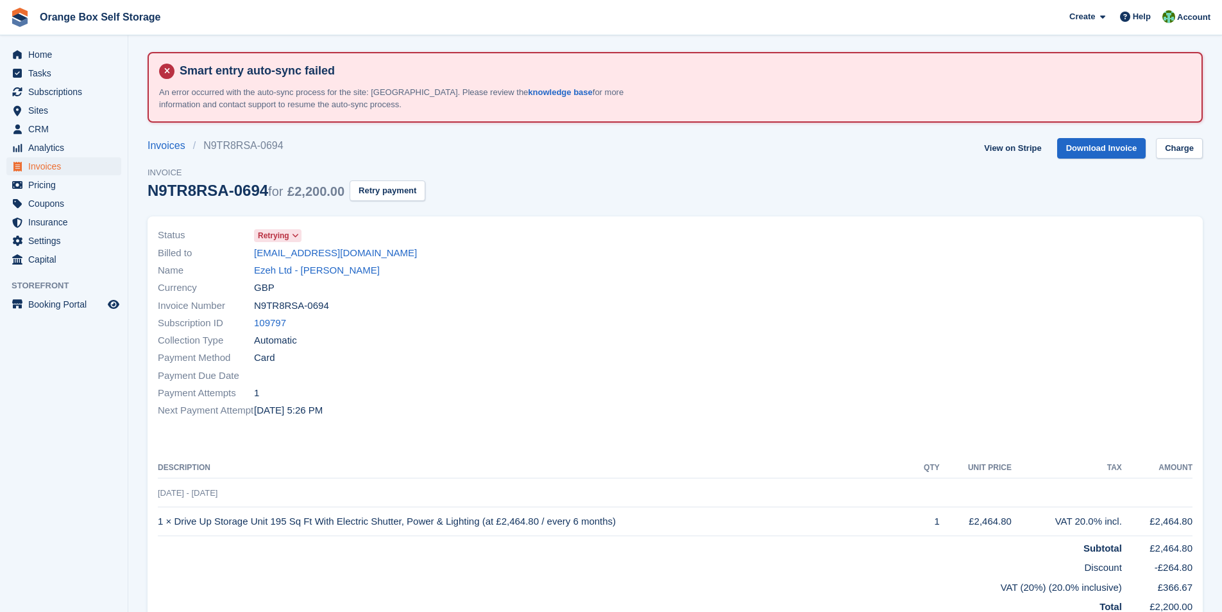
scroll to position [0, 0]
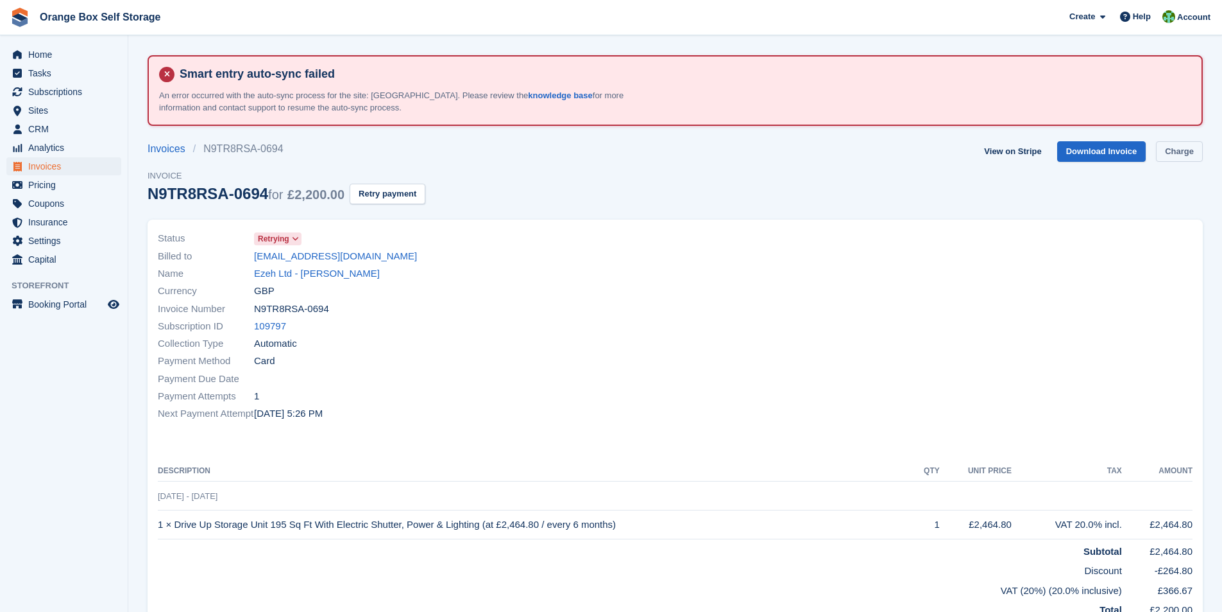
click at [1183, 155] on link "Charge" at bounding box center [1179, 151] width 47 height 21
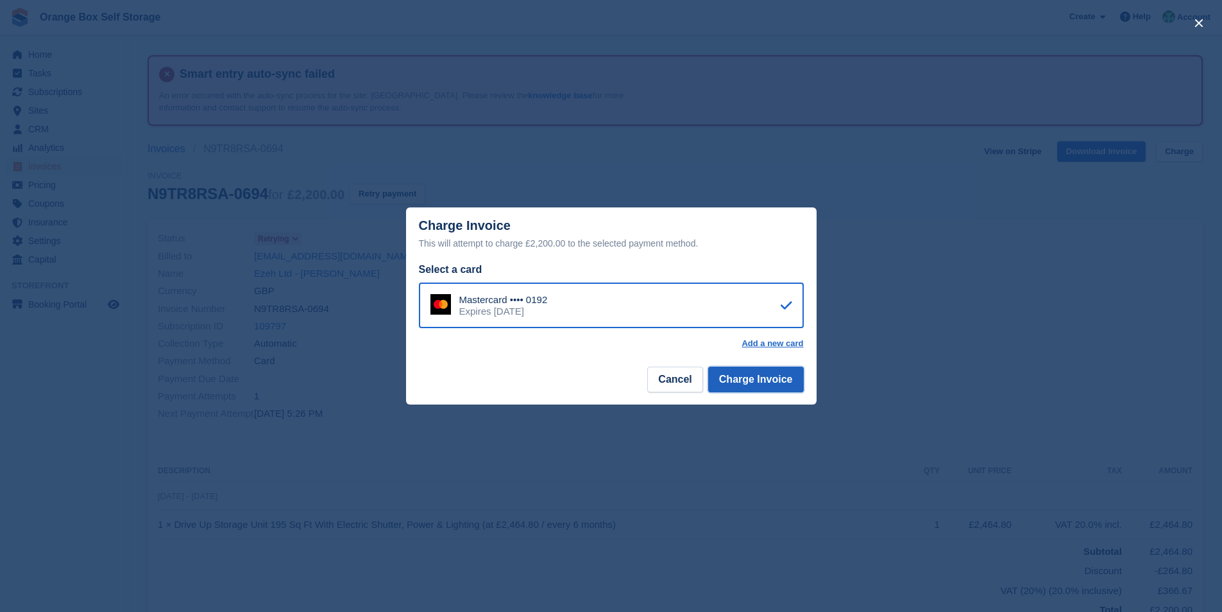
click at [754, 381] on button "Charge Invoice" at bounding box center [756, 379] width 96 height 26
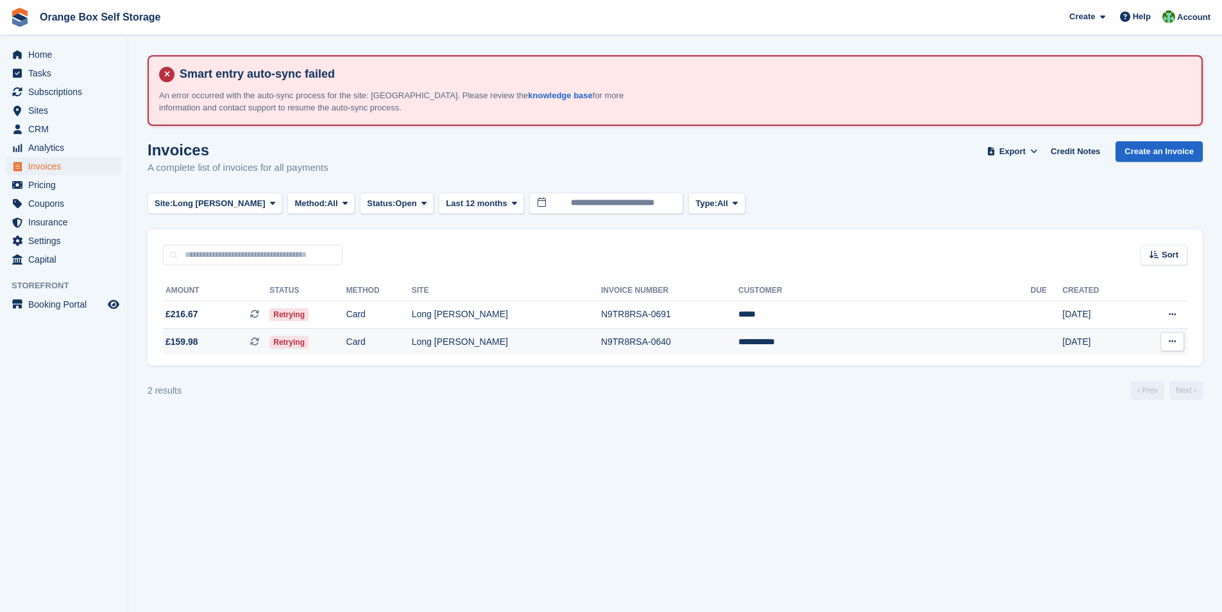
click at [270, 346] on span "£159.98 This is a recurring subscription invoice." at bounding box center [216, 341] width 107 height 13
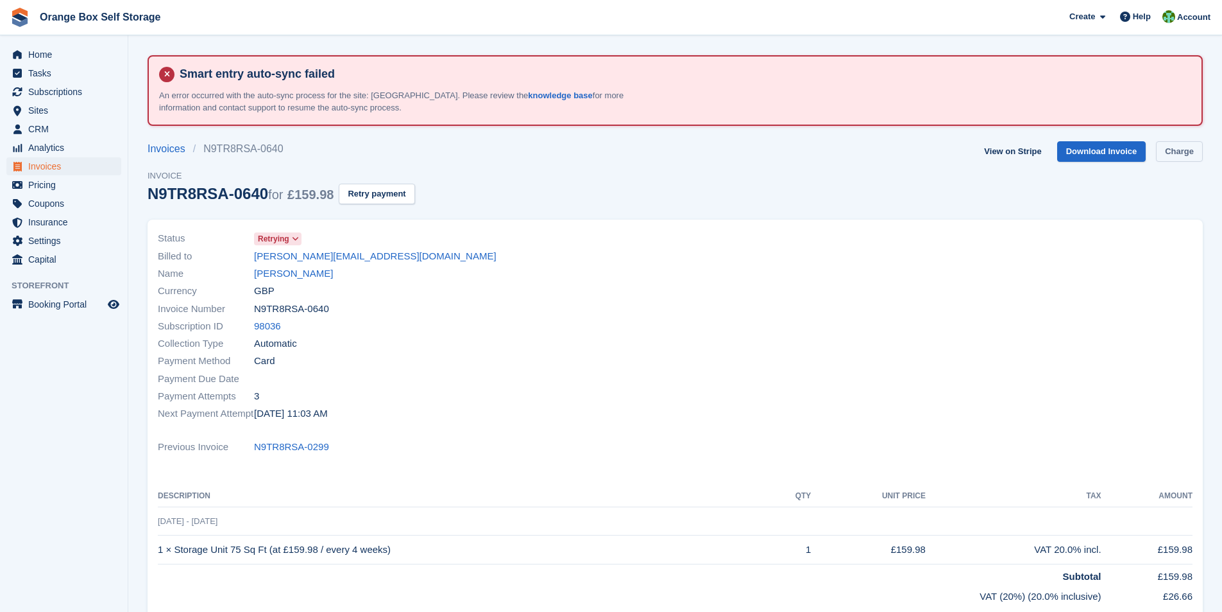
click at [1179, 150] on link "Charge" at bounding box center [1179, 151] width 47 height 21
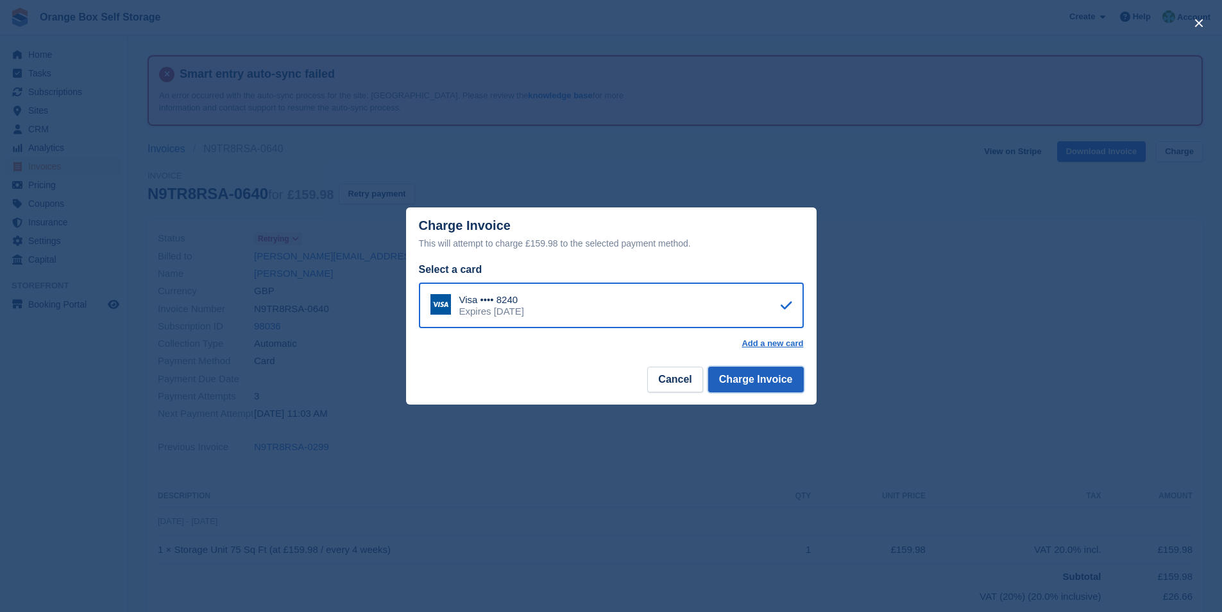
click at [761, 381] on button "Charge Invoice" at bounding box center [756, 379] width 96 height 26
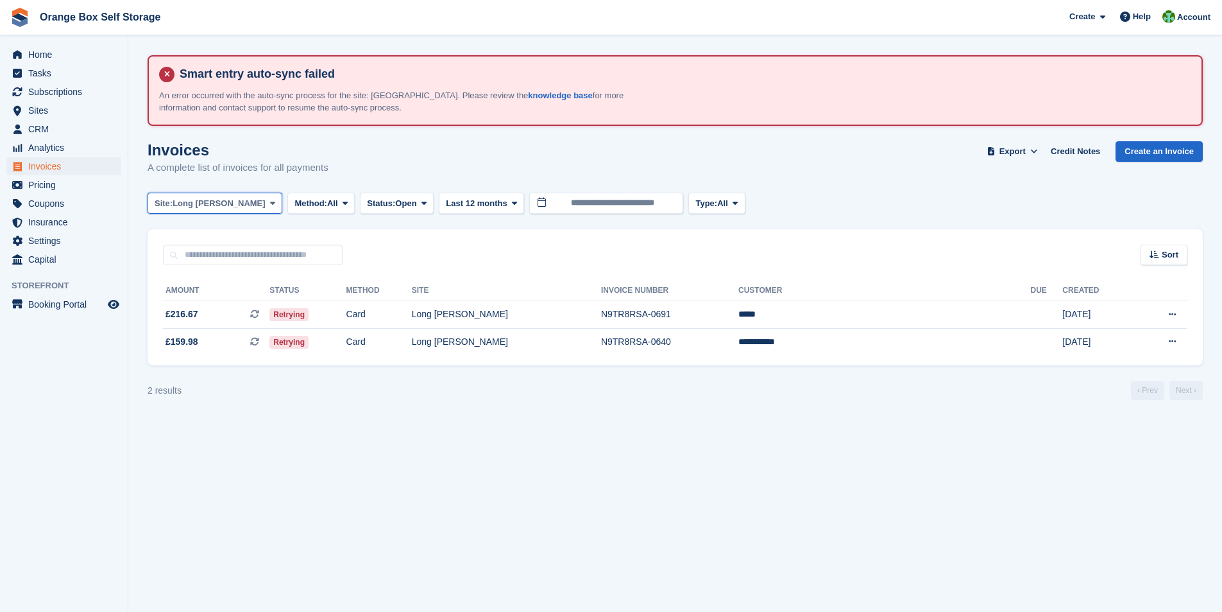
click at [270, 202] on icon at bounding box center [272, 203] width 5 height 8
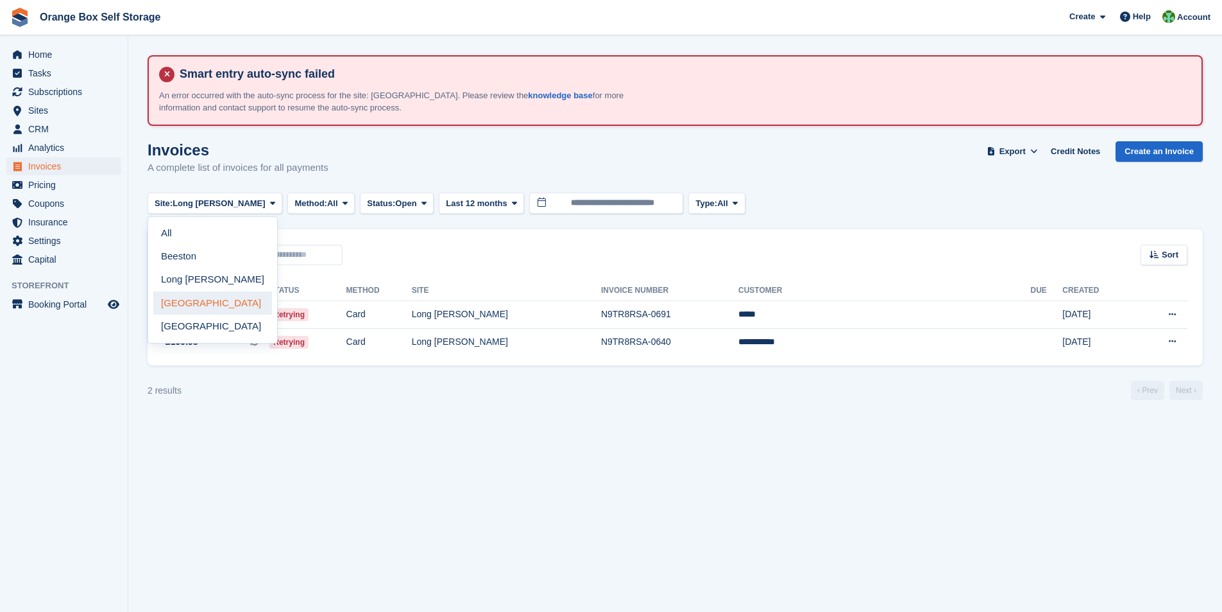
click at [193, 304] on link "[GEOGRAPHIC_DATA]" at bounding box center [212, 302] width 119 height 23
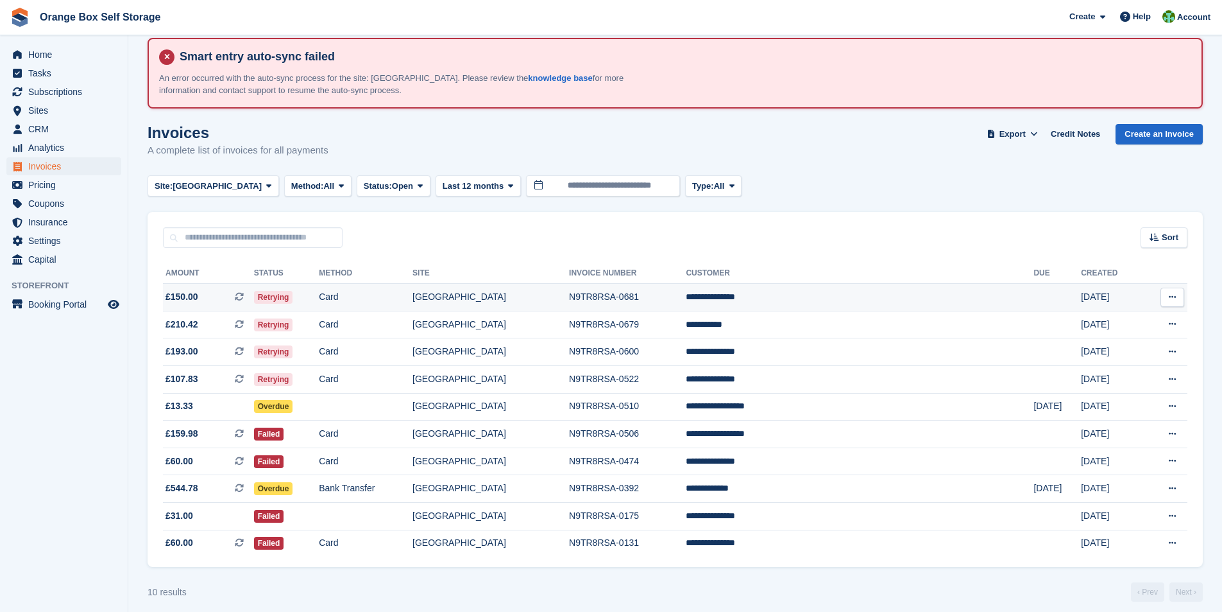
scroll to position [26, 0]
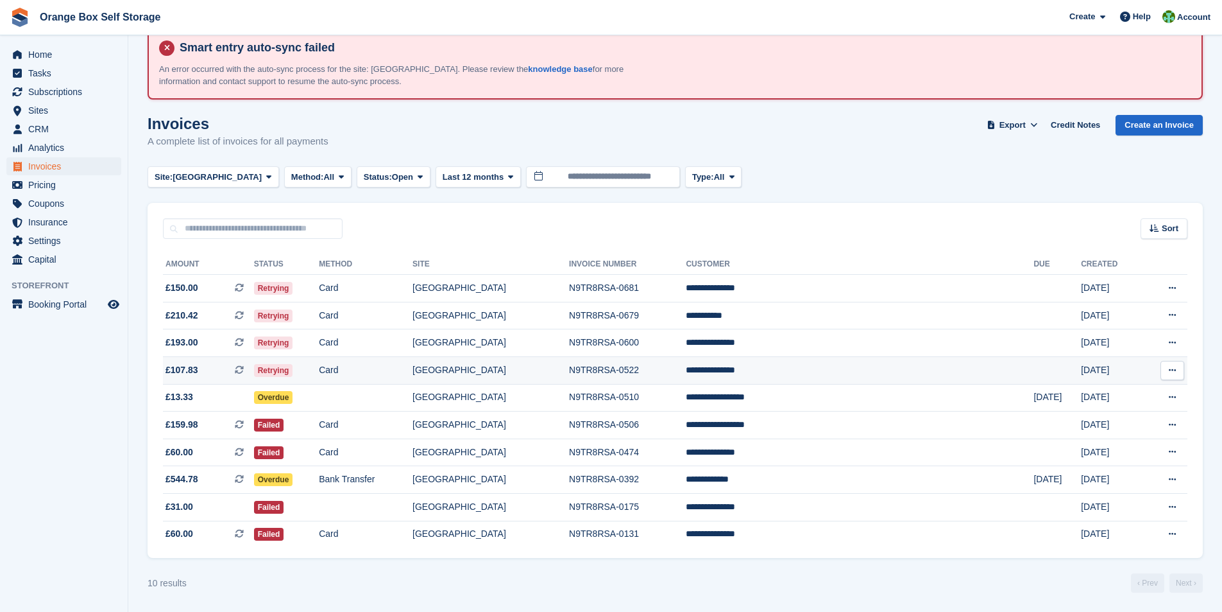
click at [320, 366] on td "Retrying" at bounding box center [286, 370] width 65 height 28
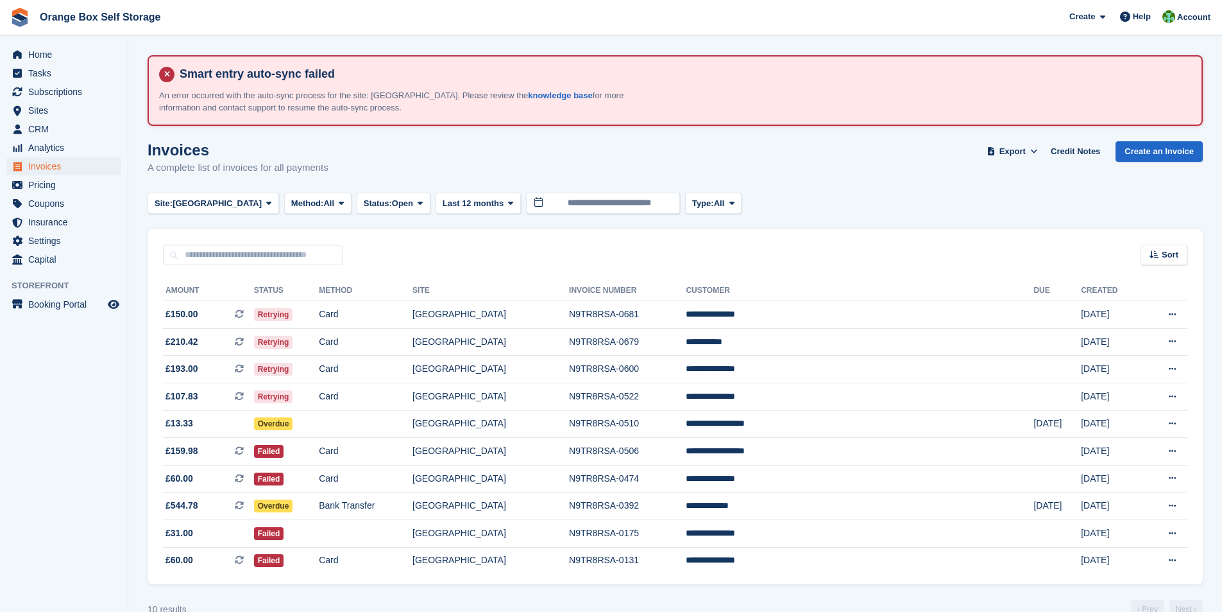
scroll to position [26, 0]
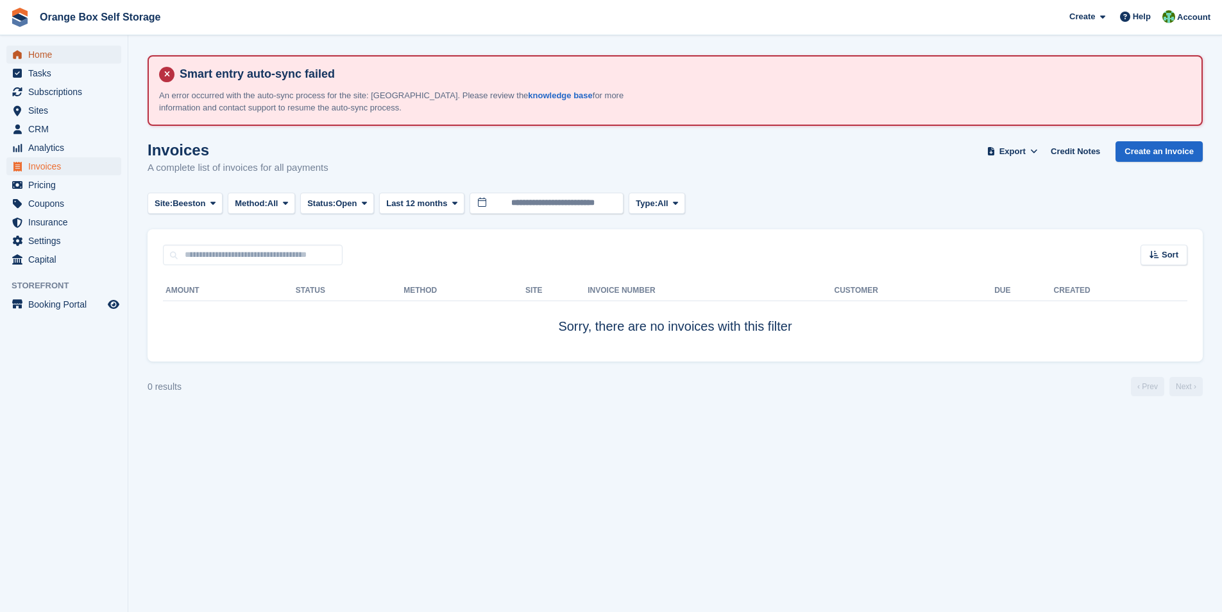
click at [28, 53] on span "Home" at bounding box center [66, 55] width 77 height 18
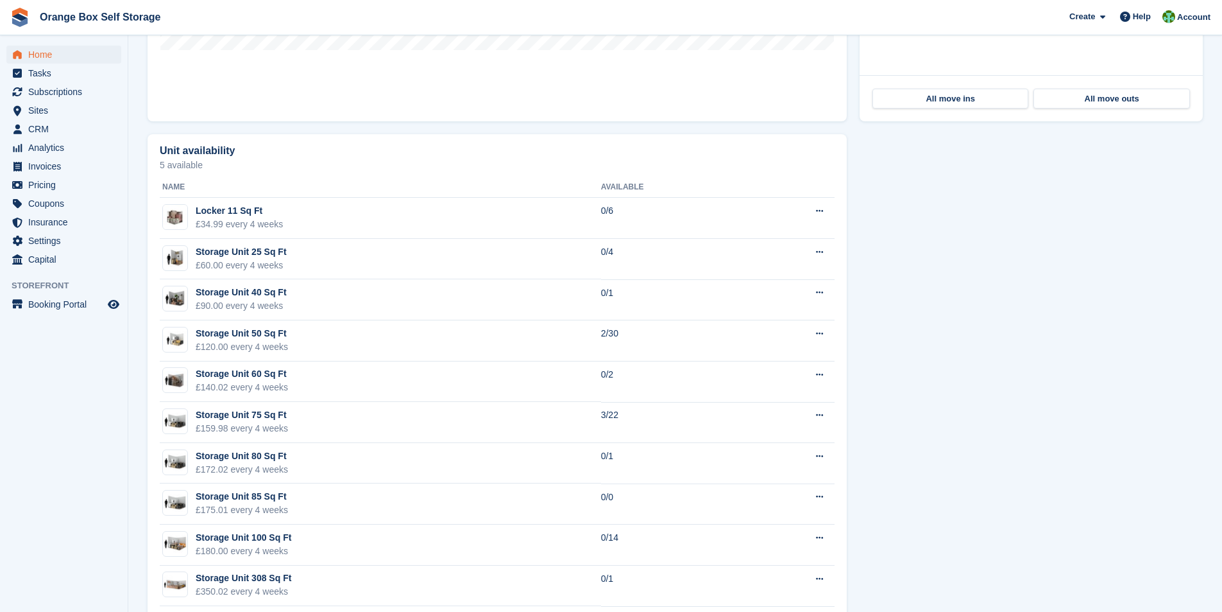
scroll to position [783, 0]
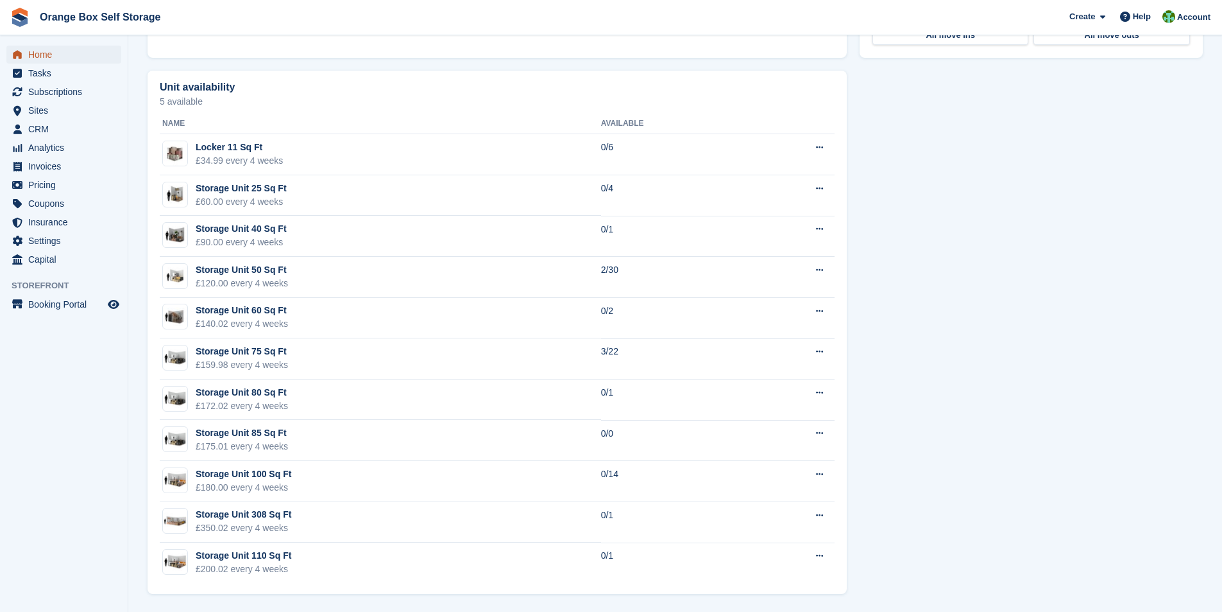
click at [33, 58] on span "Home" at bounding box center [66, 55] width 77 height 18
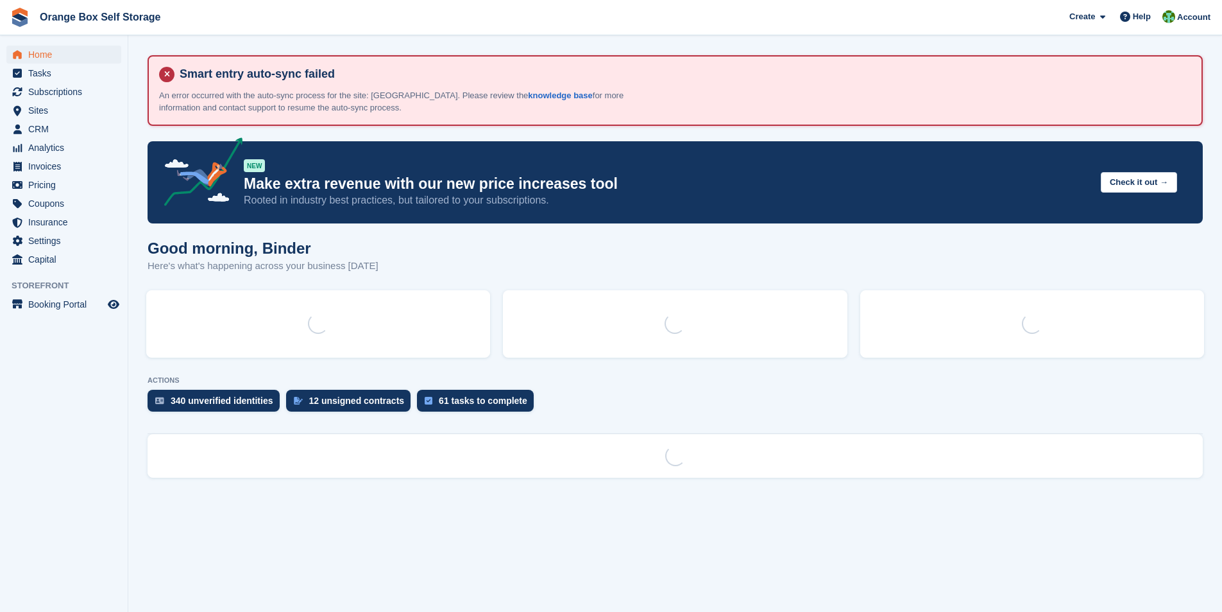
scroll to position [0, 0]
